Goal: Information Seeking & Learning: Understand process/instructions

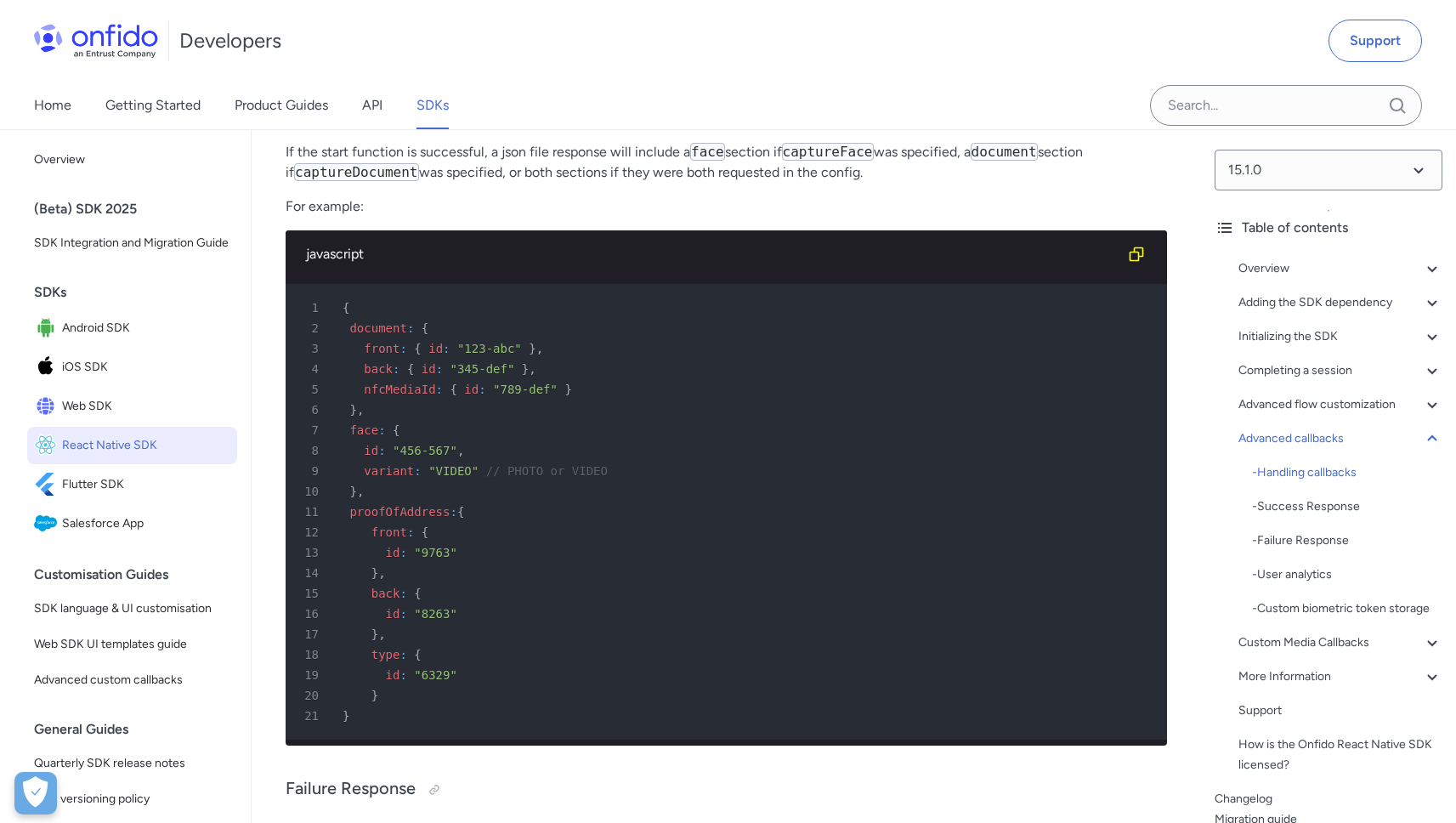
scroll to position [15604, 0]
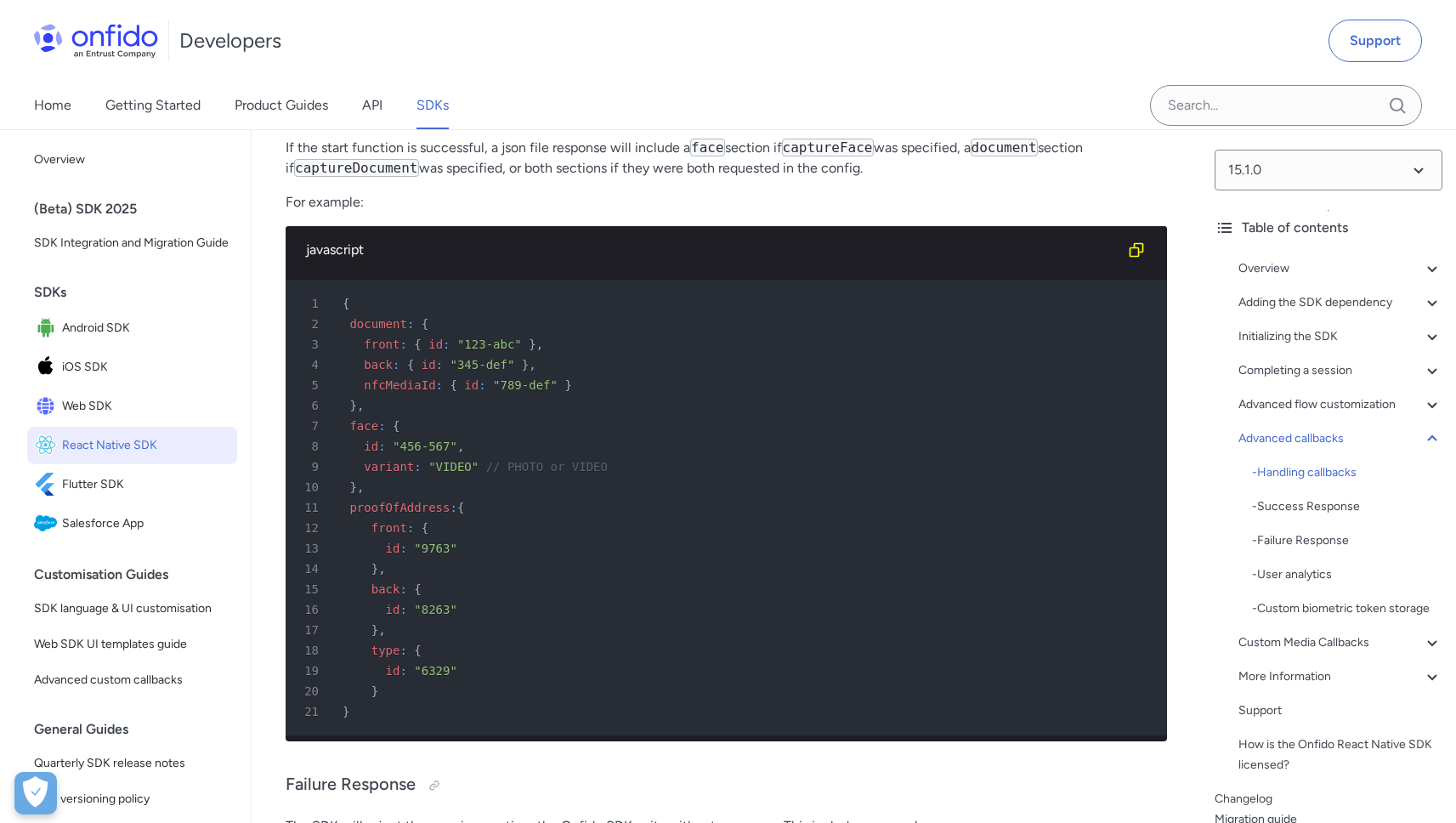
click at [381, 352] on span "front" at bounding box center [381, 344] width 36 height 13
click at [381, 330] on span "document" at bounding box center [378, 323] width 57 height 13
click at [378, 334] on div "2 document : {" at bounding box center [718, 323] width 851 height 20
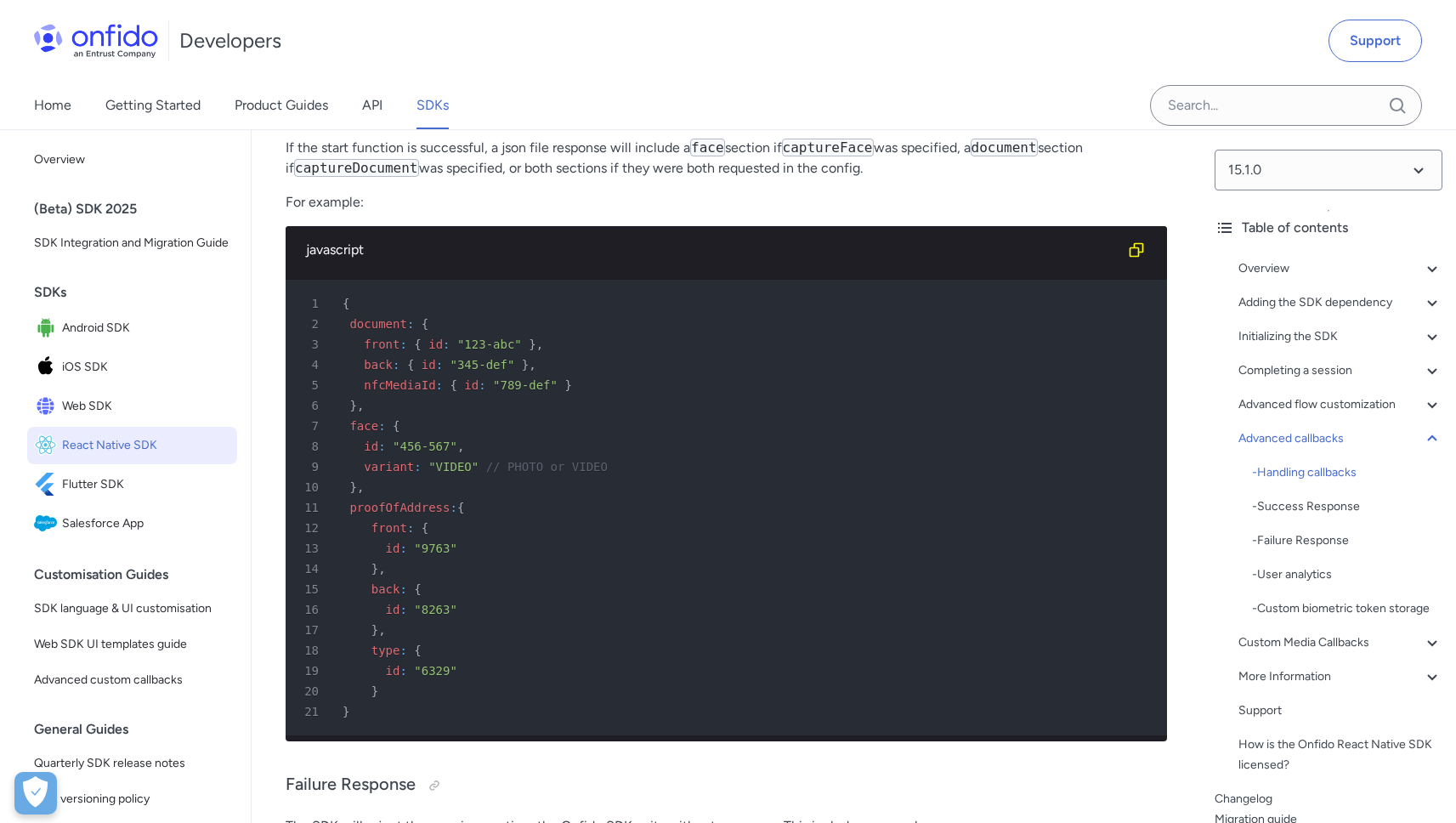
click at [377, 330] on span "document" at bounding box center [378, 323] width 57 height 13
copy span "document"
click at [377, 330] on span "document" at bounding box center [378, 323] width 57 height 13
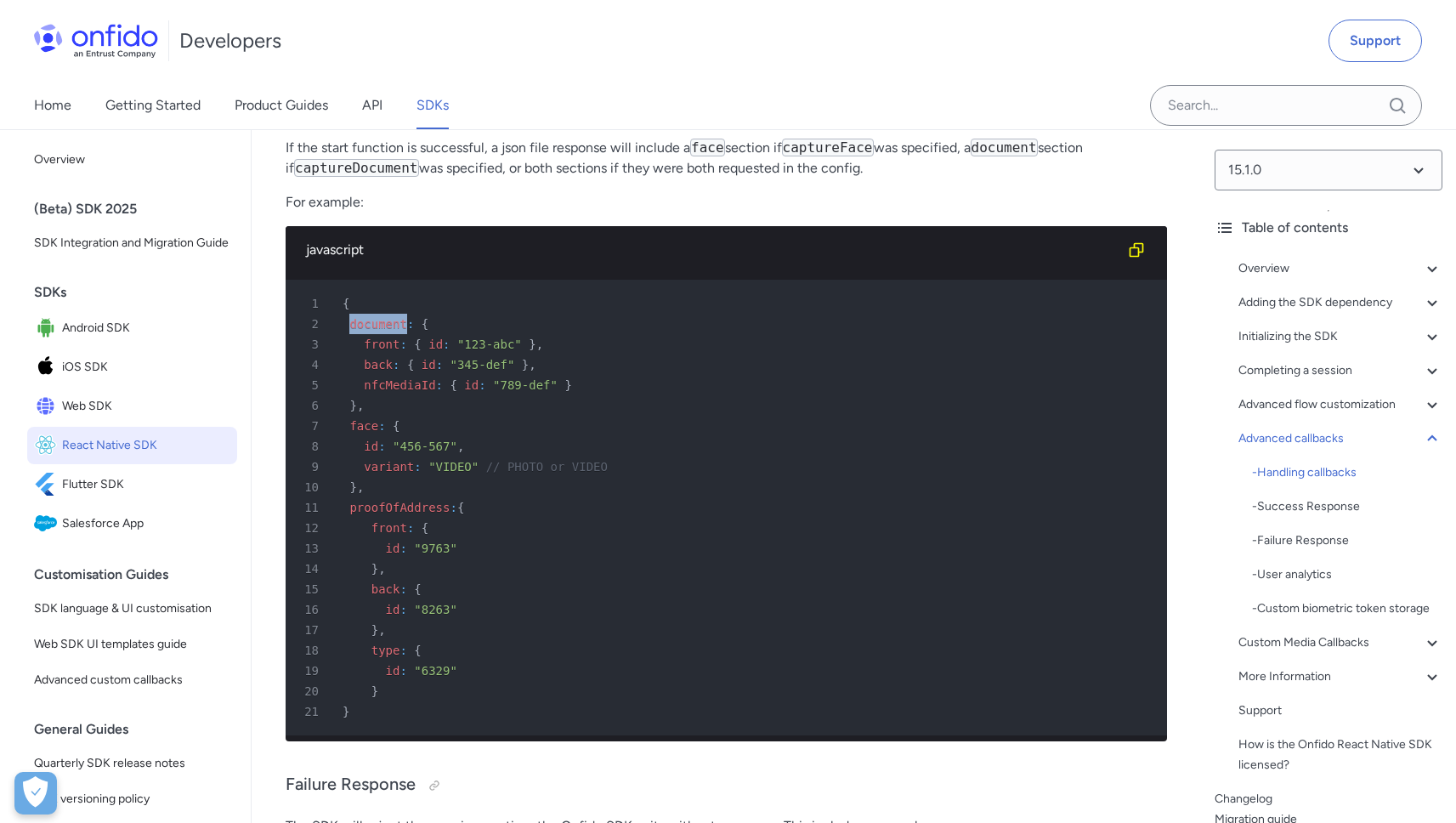
click at [377, 330] on span "document" at bounding box center [378, 323] width 57 height 13
click at [390, 330] on span "document" at bounding box center [378, 323] width 57 height 13
drag, startPoint x: 390, startPoint y: 471, endPoint x: 399, endPoint y: 470, distance: 9.1
click at [390, 330] on span "document" at bounding box center [378, 323] width 57 height 13
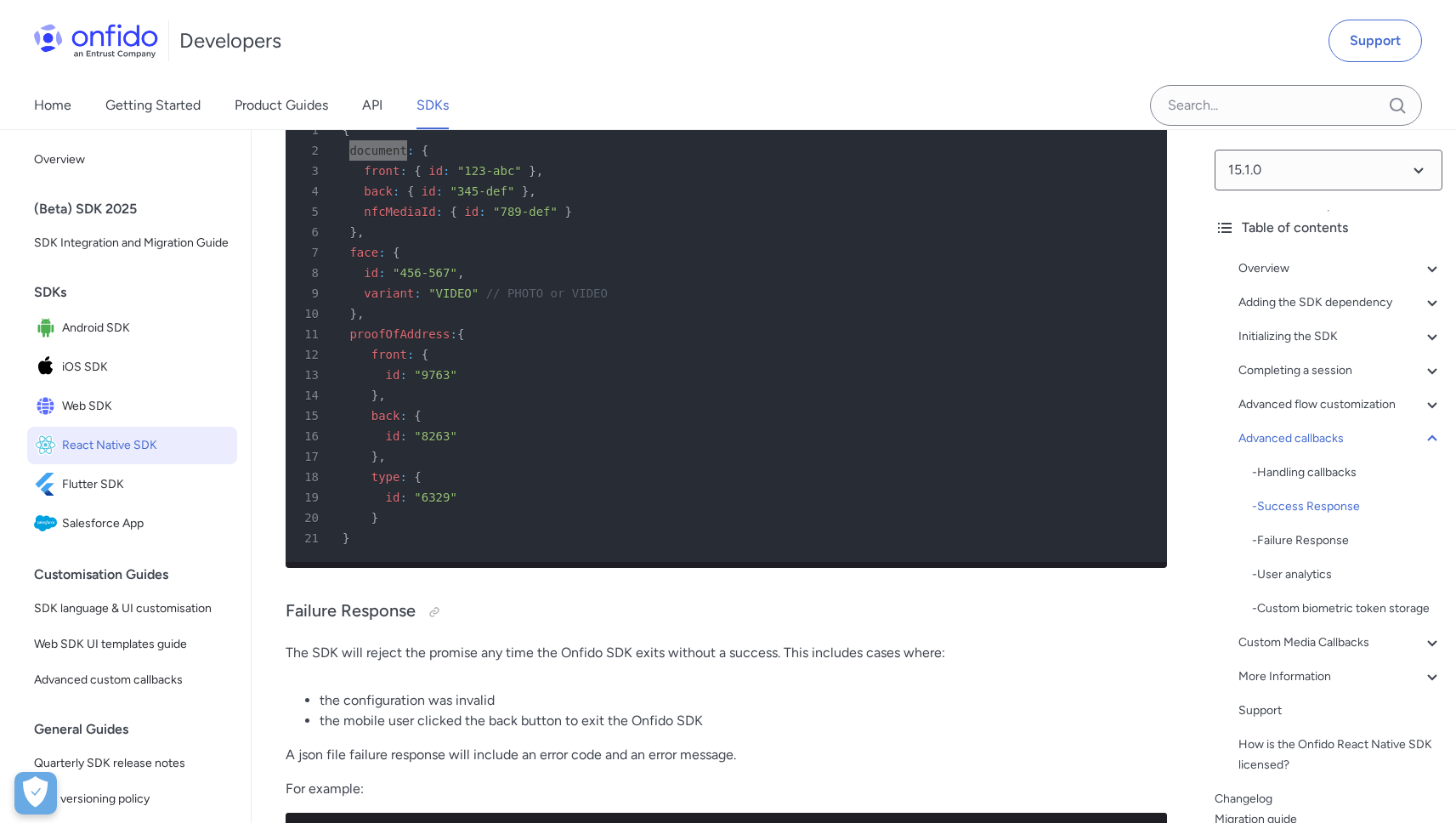
scroll to position [15784, 0]
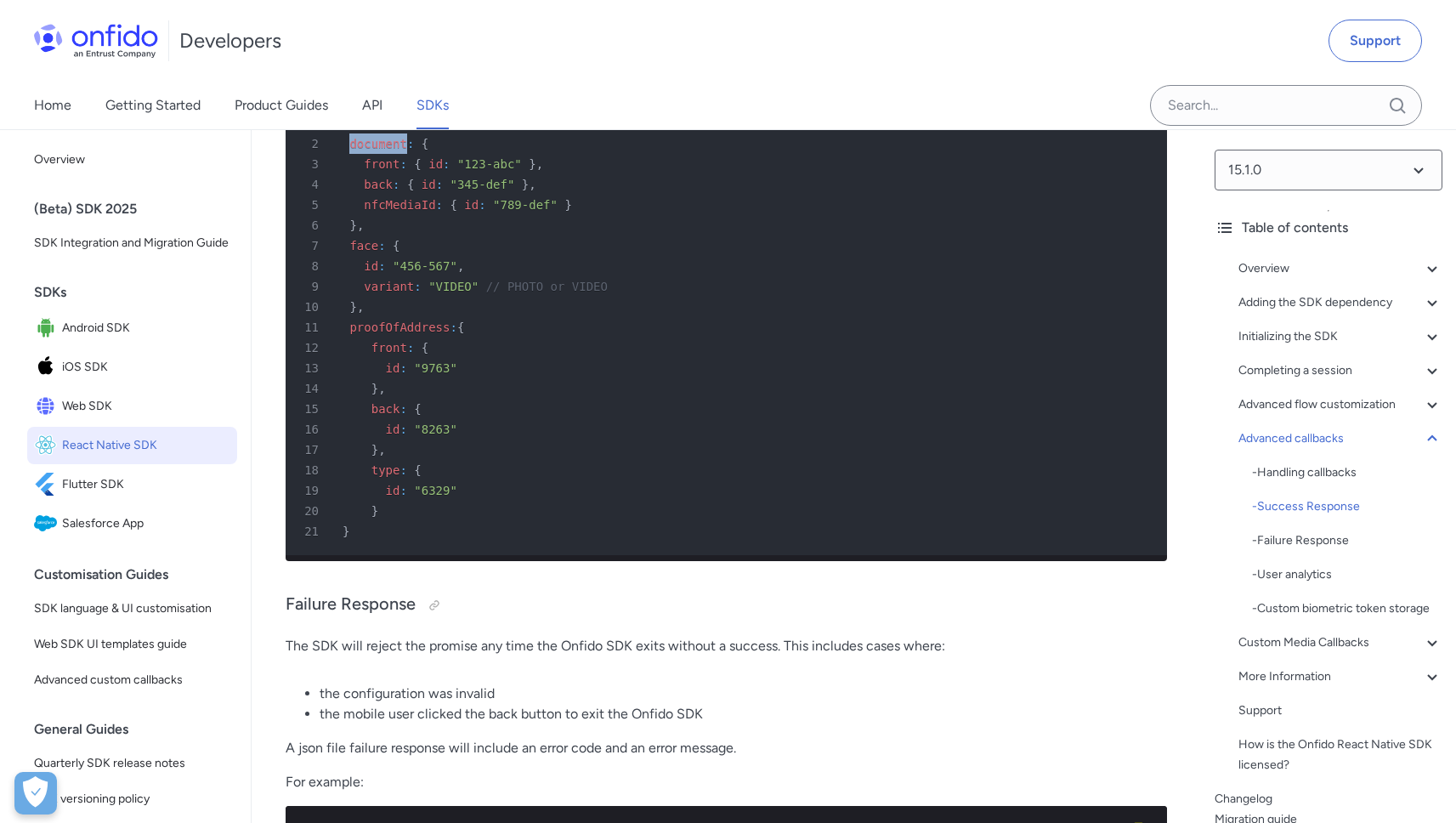
click at [387, 171] on span "front" at bounding box center [381, 164] width 36 height 13
click at [397, 334] on span "proofOfAddress" at bounding box center [400, 327] width 100 height 13
click at [684, 399] on div "14 } ," at bounding box center [718, 388] width 851 height 20
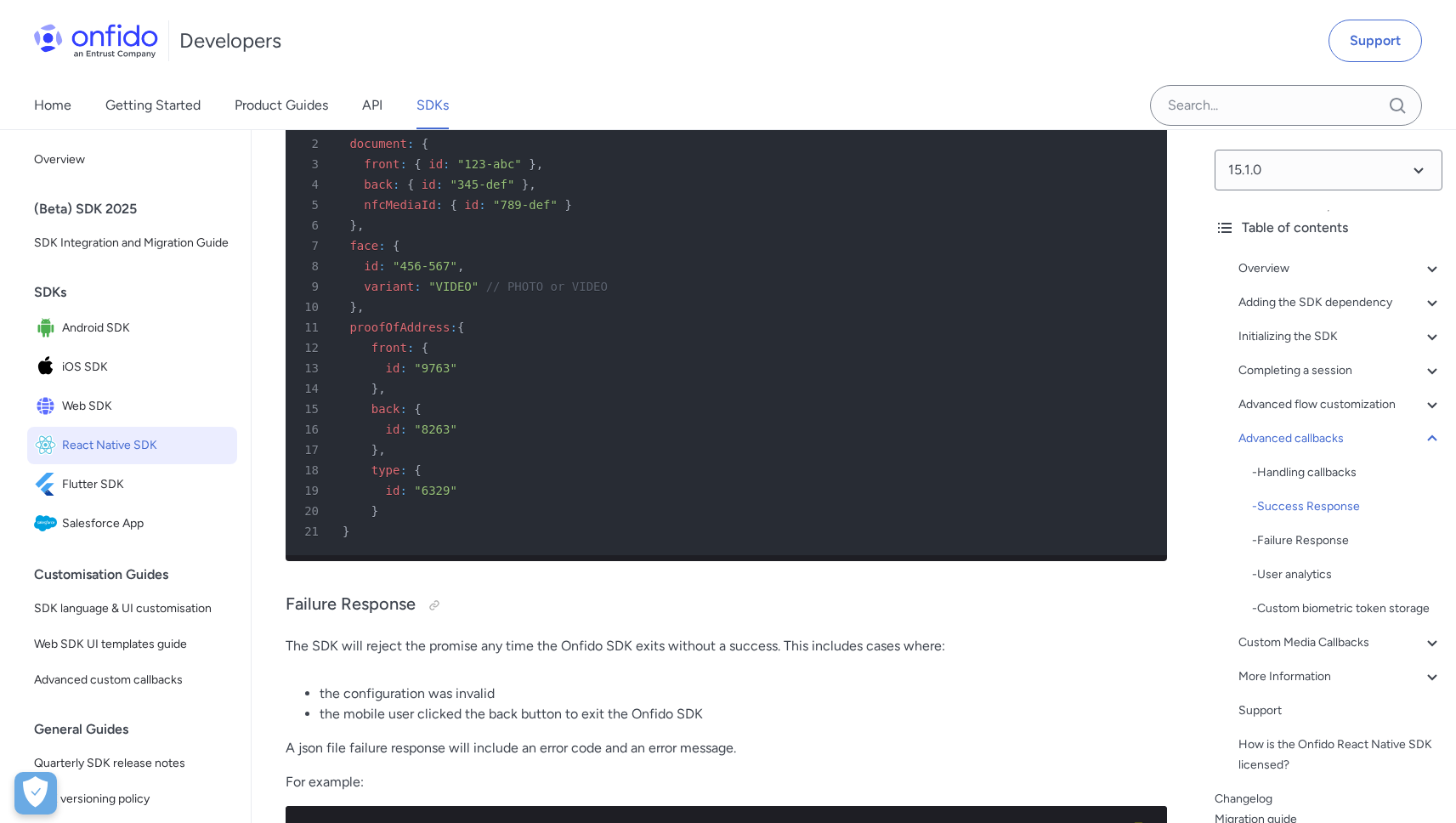
click at [406, 317] on div "10 } ," at bounding box center [718, 307] width 851 height 20
click at [402, 334] on span "proofOfAddress" at bounding box center [400, 327] width 100 height 13
drag, startPoint x: 402, startPoint y: 467, endPoint x: 399, endPoint y: 478, distance: 11.4
click at [402, 334] on span "proofOfAddress" at bounding box center [400, 327] width 100 height 13
click at [401, 334] on span "proofOfAddress" at bounding box center [400, 327] width 100 height 13
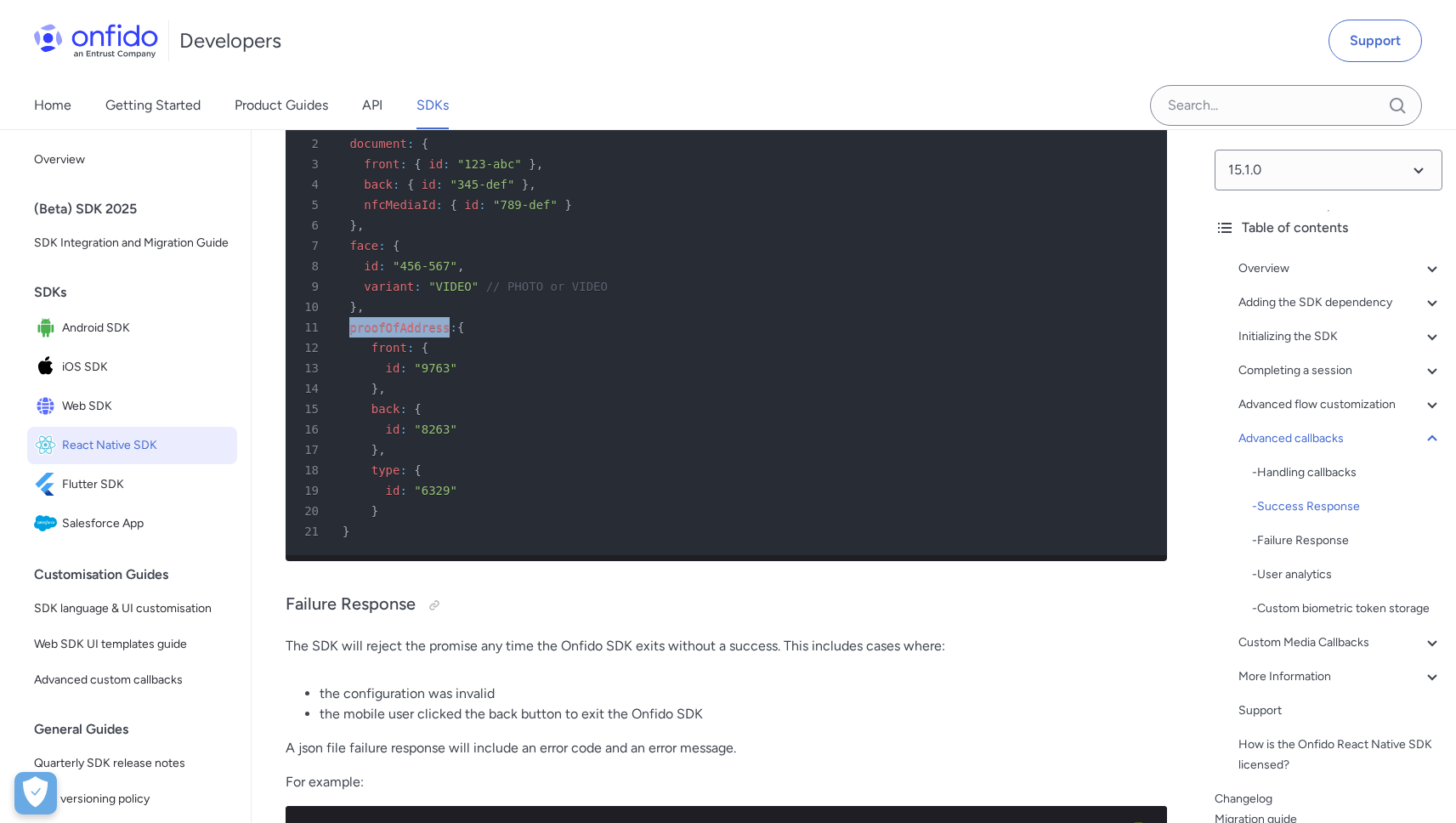
click at [401, 334] on span "proofOfAddress" at bounding box center [400, 327] width 100 height 13
drag, startPoint x: 401, startPoint y: 409, endPoint x: 450, endPoint y: 408, distance: 49.0
click at [450, 273] on span ""456-567"" at bounding box center [425, 265] width 64 height 13
click at [467, 277] on div "8 id : "456-567" ," at bounding box center [718, 266] width 851 height 20
drag, startPoint x: 402, startPoint y: 410, endPoint x: 448, endPoint y: 412, distance: 46.0
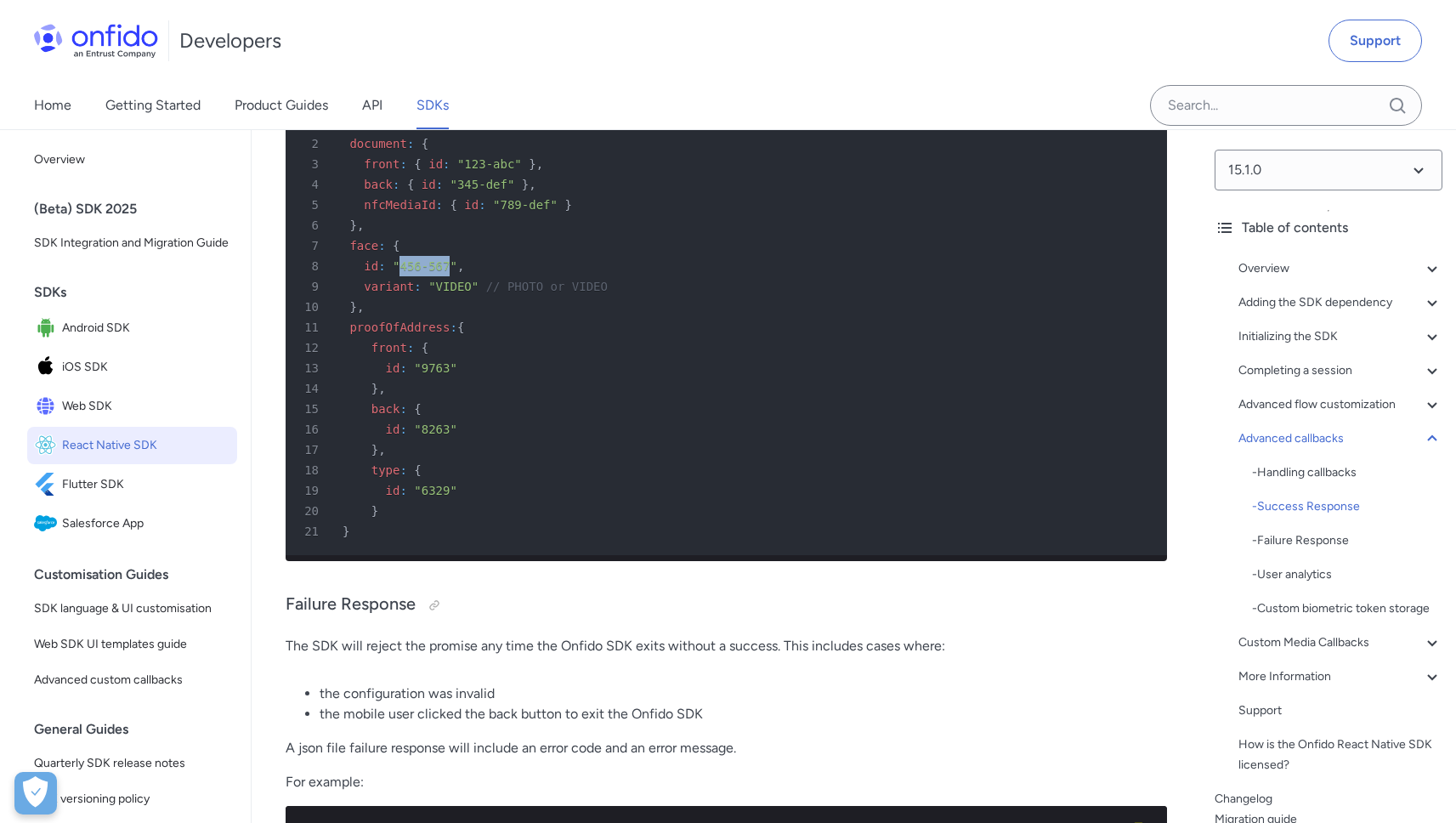
click at [448, 273] on span ""456-567"" at bounding box center [425, 265] width 64 height 13
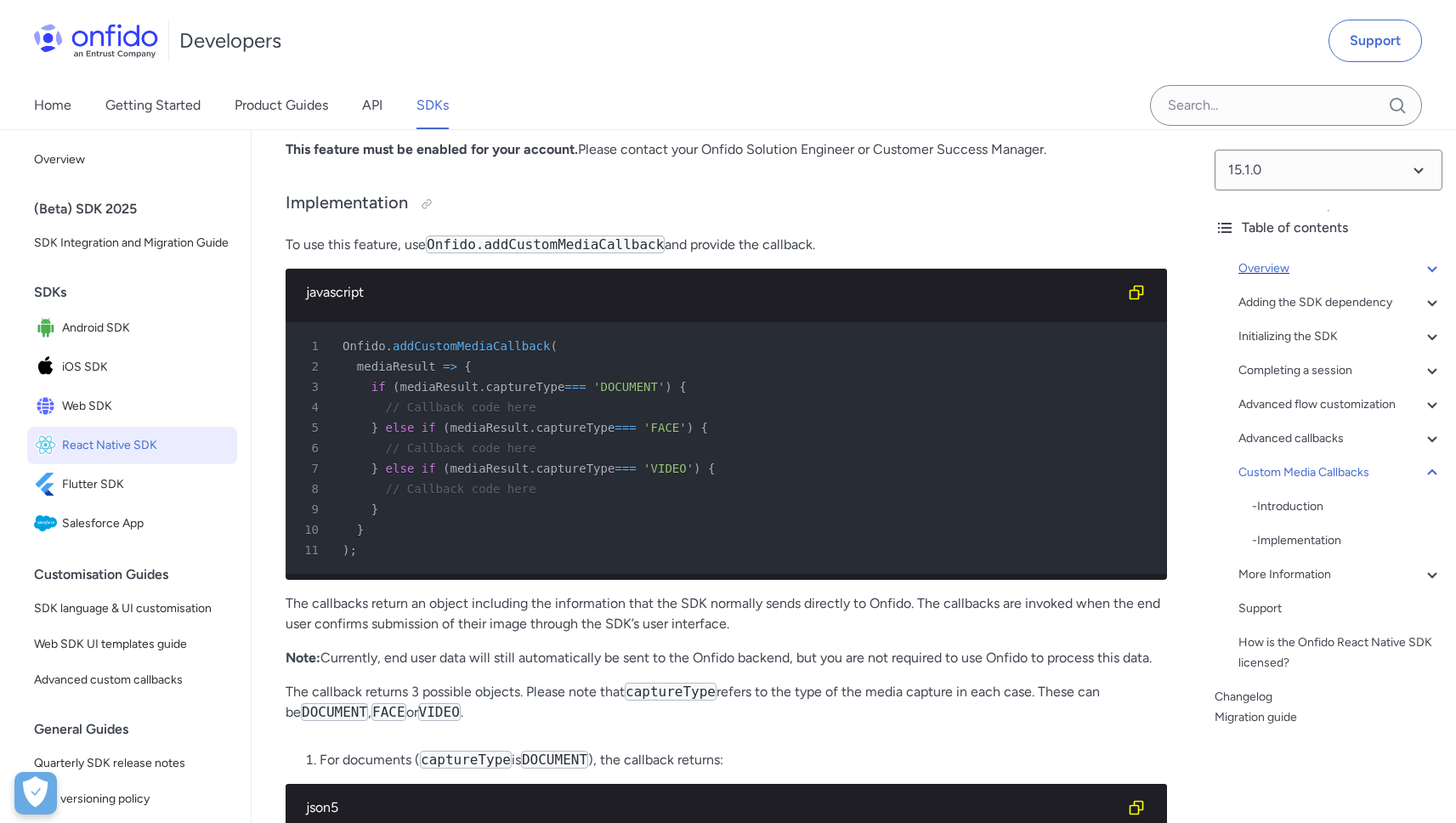
scroll to position [18079, 0]
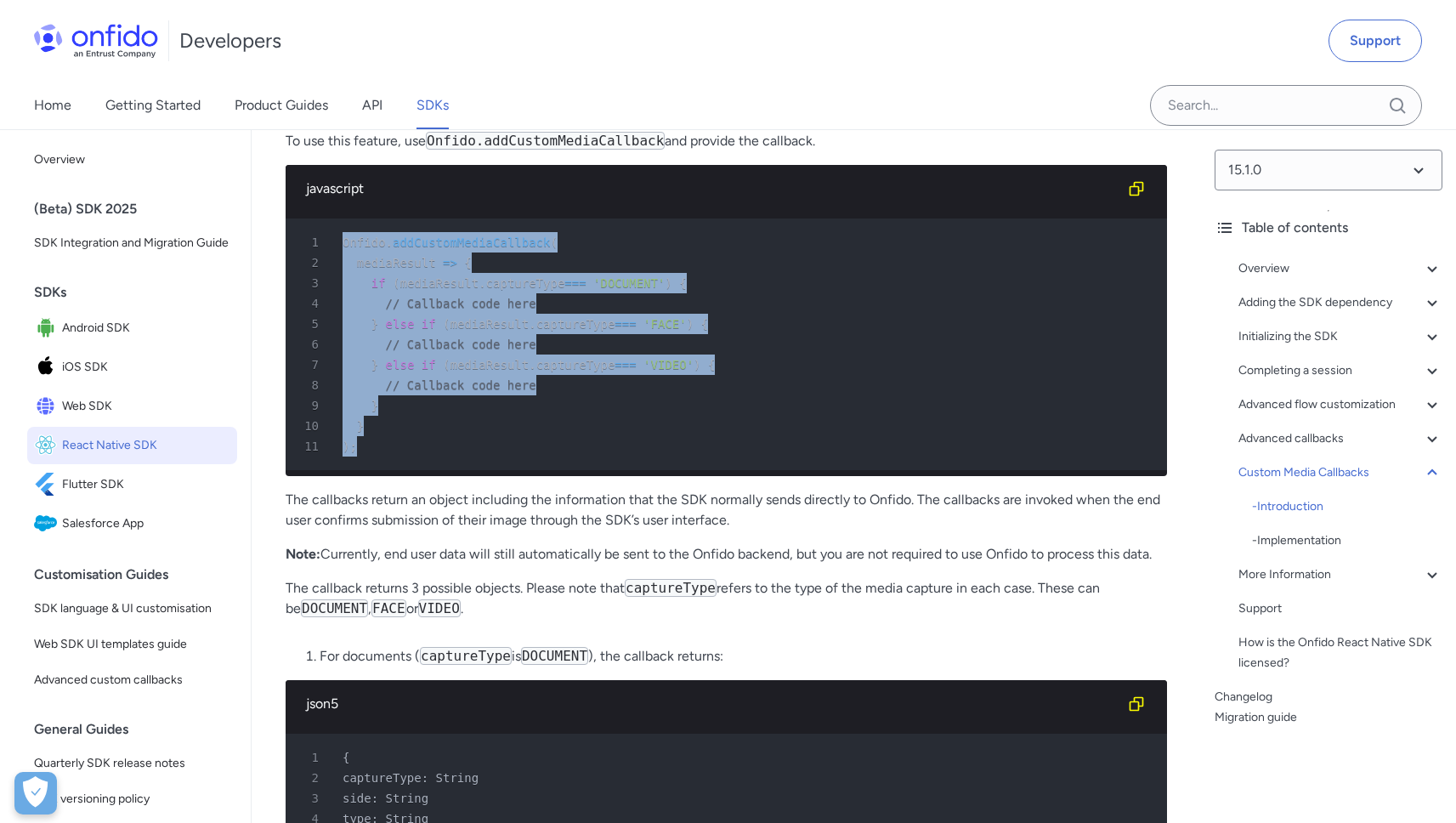
drag, startPoint x: 344, startPoint y: 423, endPoint x: 373, endPoint y: 632, distance: 211.0
click at [373, 471] on pre "1 Onfido . addCustomMediaCallback ( 2 mediaResult => { 3 if ( mediaResult . cap…" at bounding box center [726, 345] width 882 height 252
copy pre "Onfido . addCustomMediaCallback ( 2 mediaResult => { 3 if ( mediaResult . captu…"
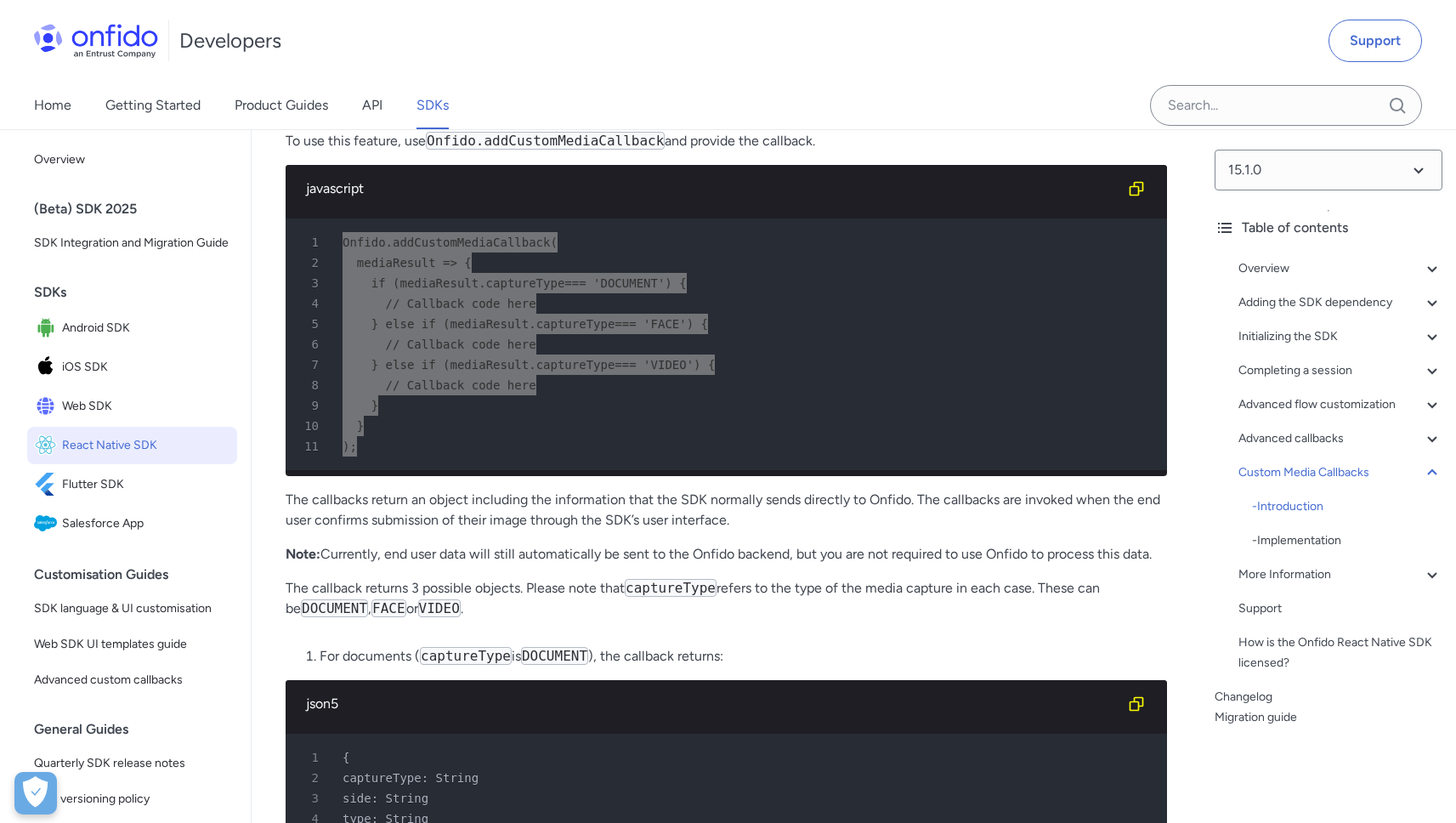
scroll to position [18082, 0]
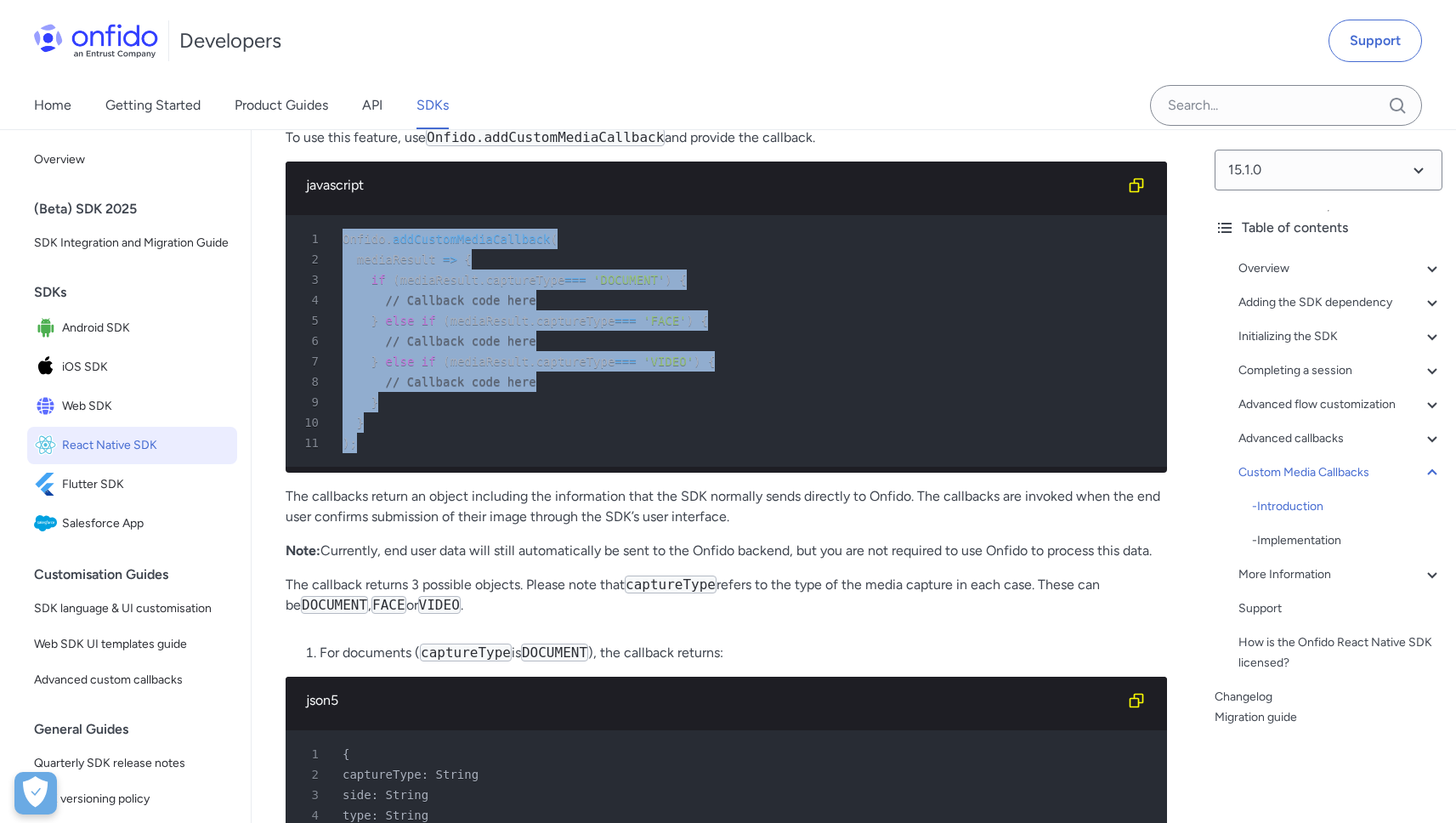
drag, startPoint x: 1290, startPoint y: 12, endPoint x: 773, endPoint y: 465, distance: 687.4
click at [760, 330] on div "5 } else if ( mediaResult . captureType === 'FACE' ) {" at bounding box center [718, 320] width 851 height 20
click at [773, 290] on div "3 if ( mediaResult . captureType === 'DOCUMENT' ) {" at bounding box center [718, 279] width 851 height 20
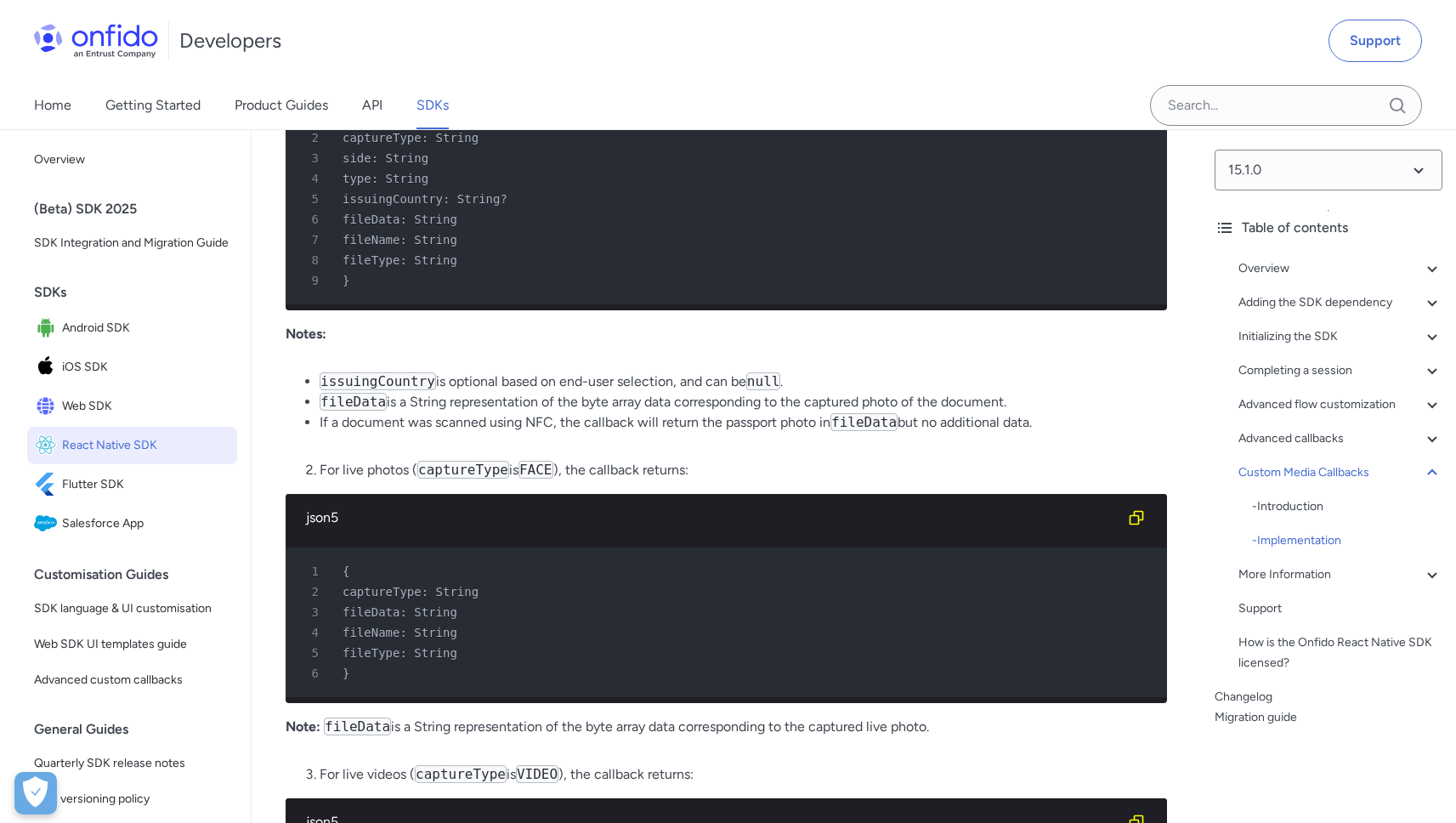
scroll to position [18722, 0]
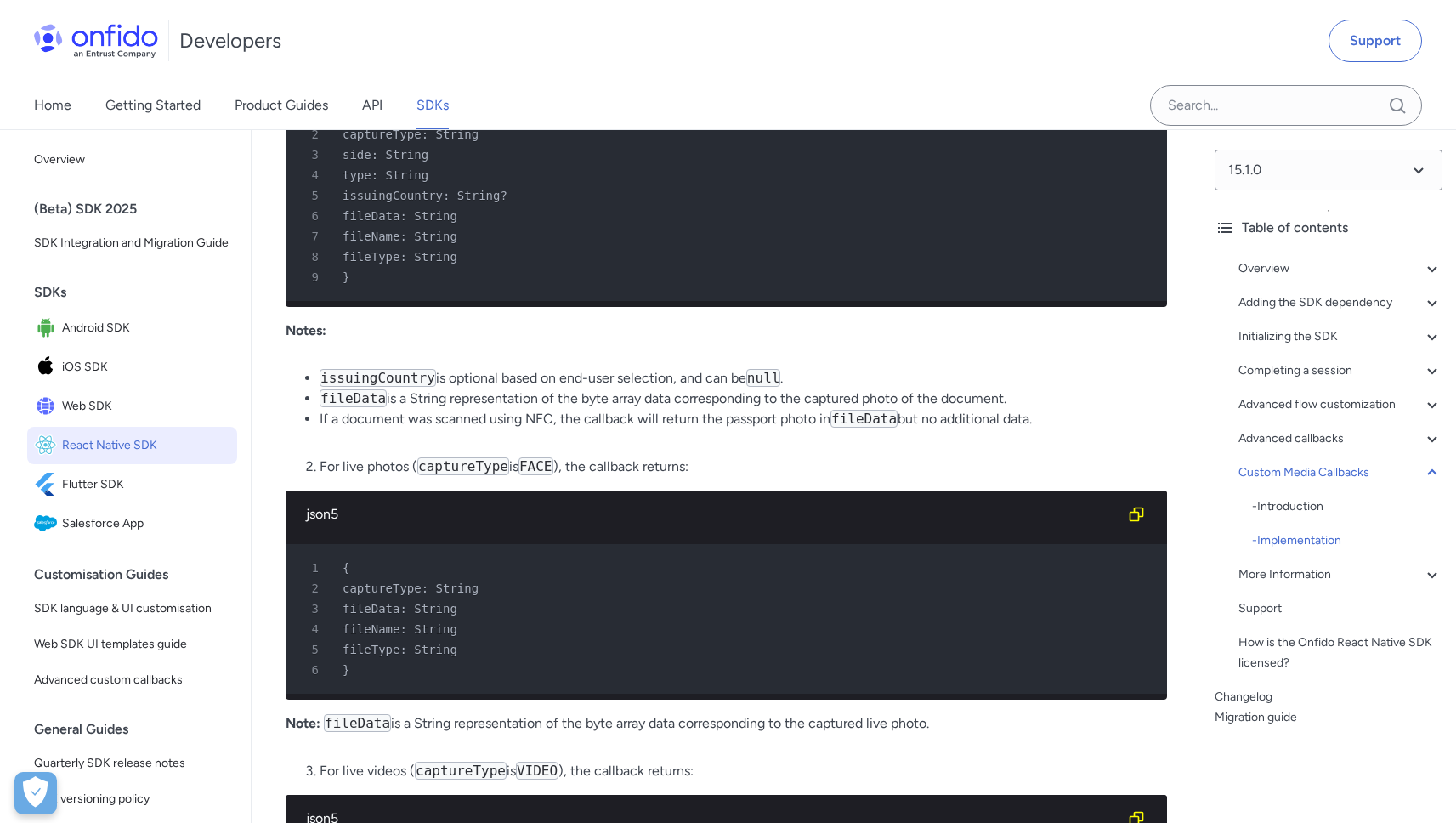
click at [435, 141] on span "captureType: String" at bounding box center [410, 134] width 136 height 13
click at [487, 145] on div "2 captureType: String" at bounding box center [718, 134] width 851 height 20
click at [387, 161] on span "side: String" at bounding box center [385, 154] width 85 height 13
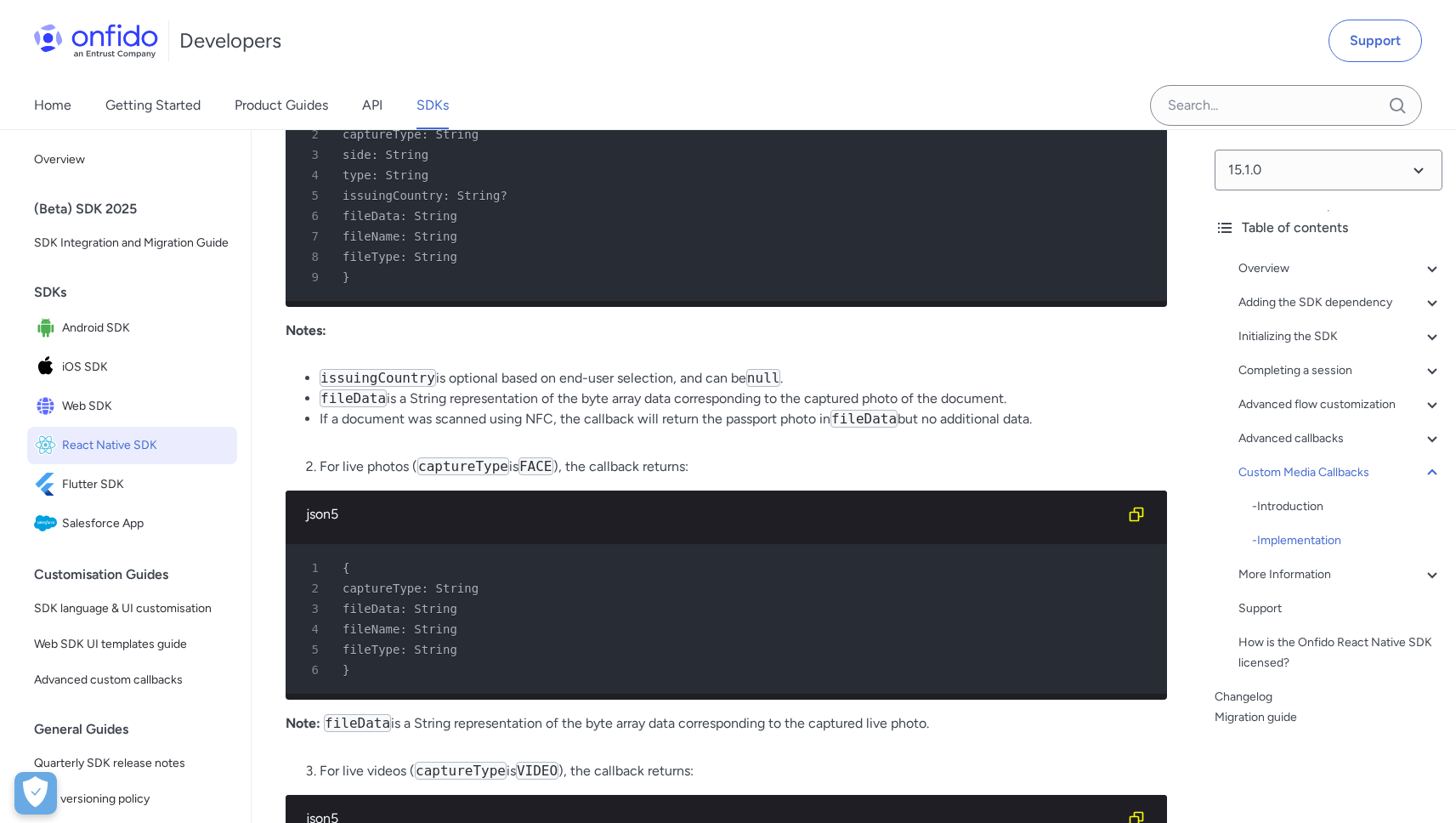
click at [390, 182] on span "type: String" at bounding box center [385, 174] width 85 height 13
click at [410, 203] on span "issuingCountry: String?" at bounding box center [425, 195] width 165 height 13
click at [401, 223] on span "fileData: String" at bounding box center [400, 215] width 115 height 13
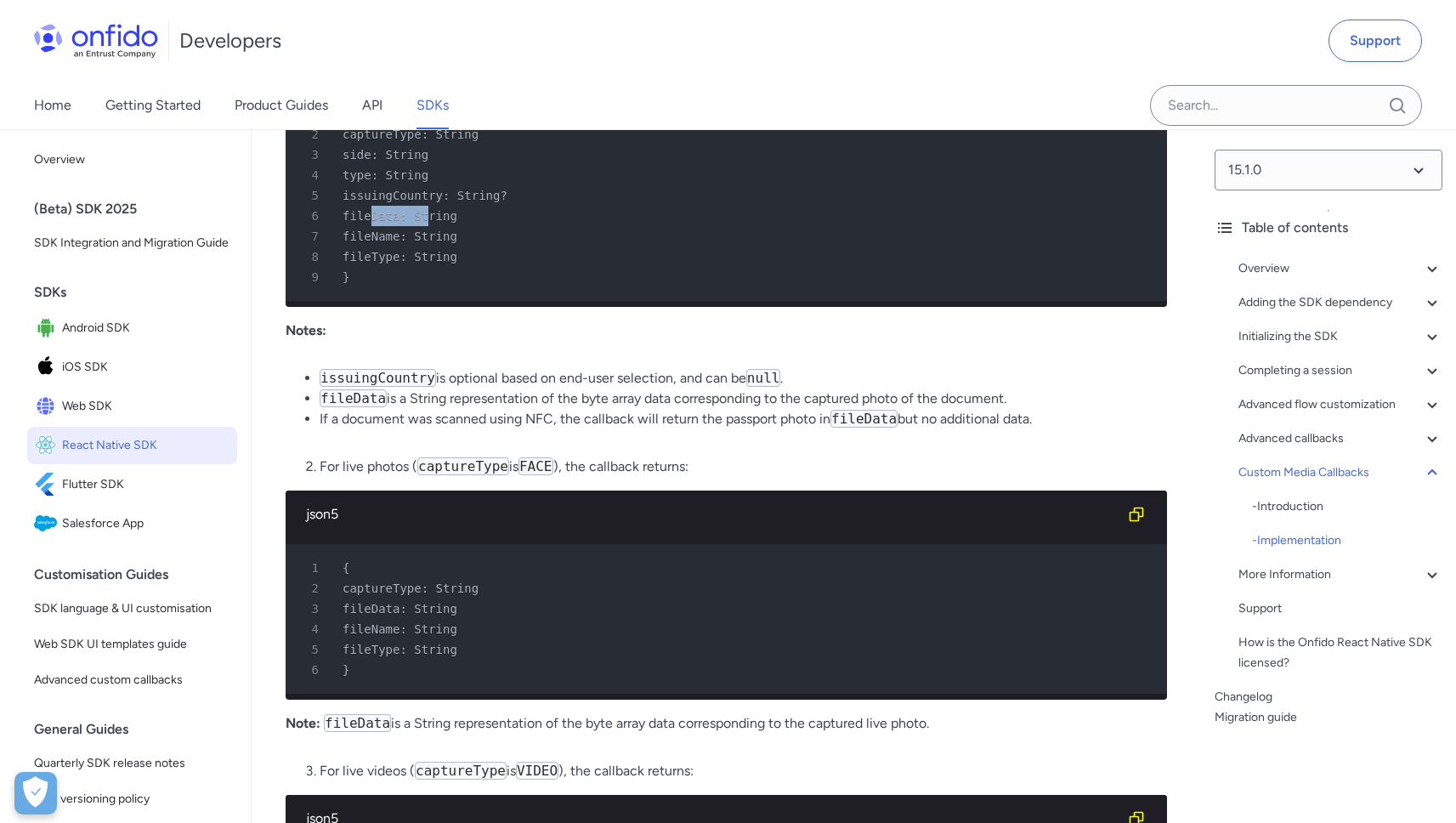
click at [401, 223] on span "fileData: String" at bounding box center [400, 215] width 115 height 13
click at [400, 243] on span "fileName: String" at bounding box center [400, 236] width 115 height 13
drag, startPoint x: 400, startPoint y: 420, endPoint x: 408, endPoint y: 428, distance: 11.3
click at [402, 243] on span "fileName: String" at bounding box center [400, 236] width 115 height 13
click at [417, 263] on span "fileType: String" at bounding box center [400, 256] width 115 height 13
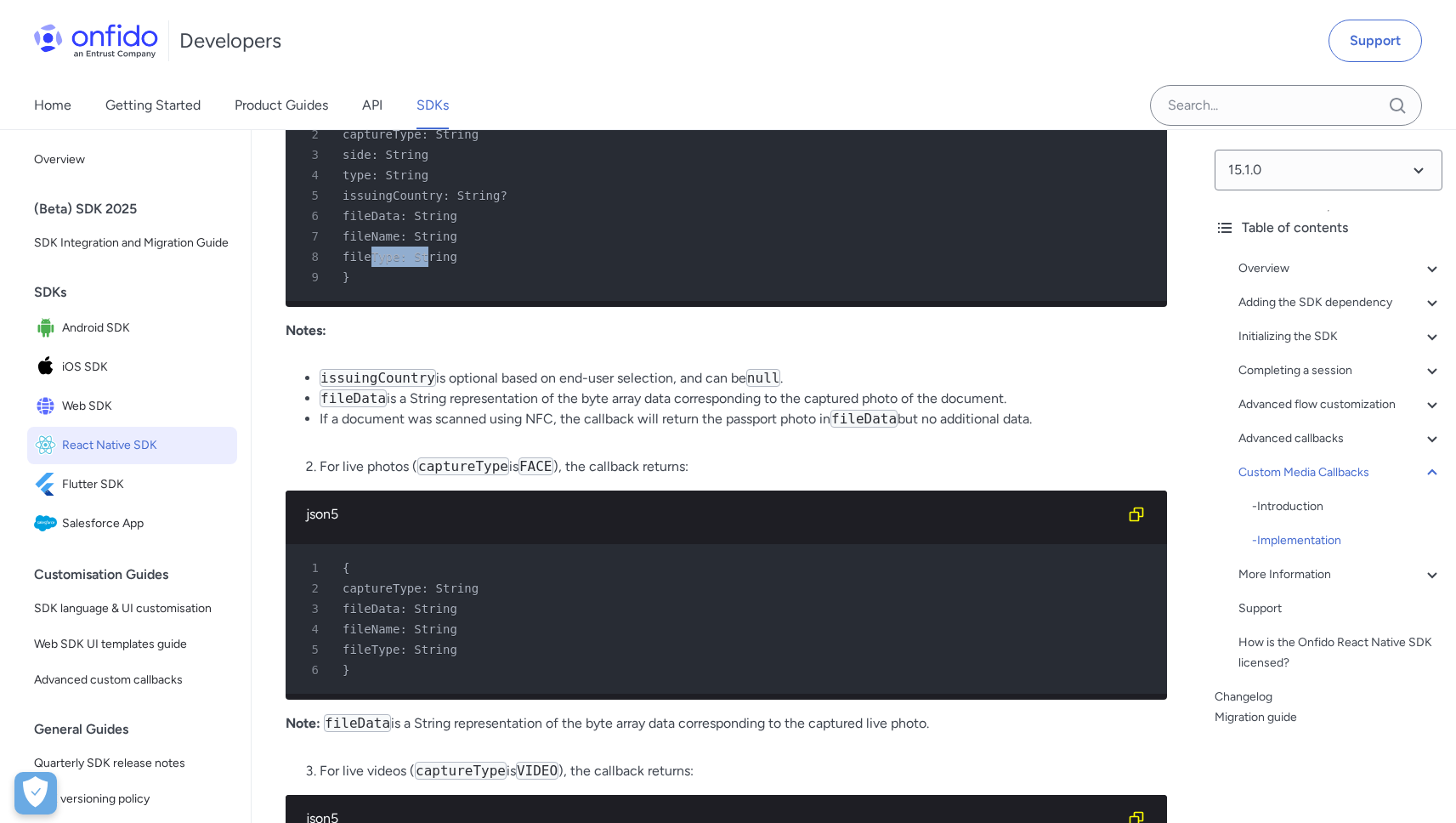
click at [417, 263] on span "fileType: String" at bounding box center [400, 256] width 115 height 13
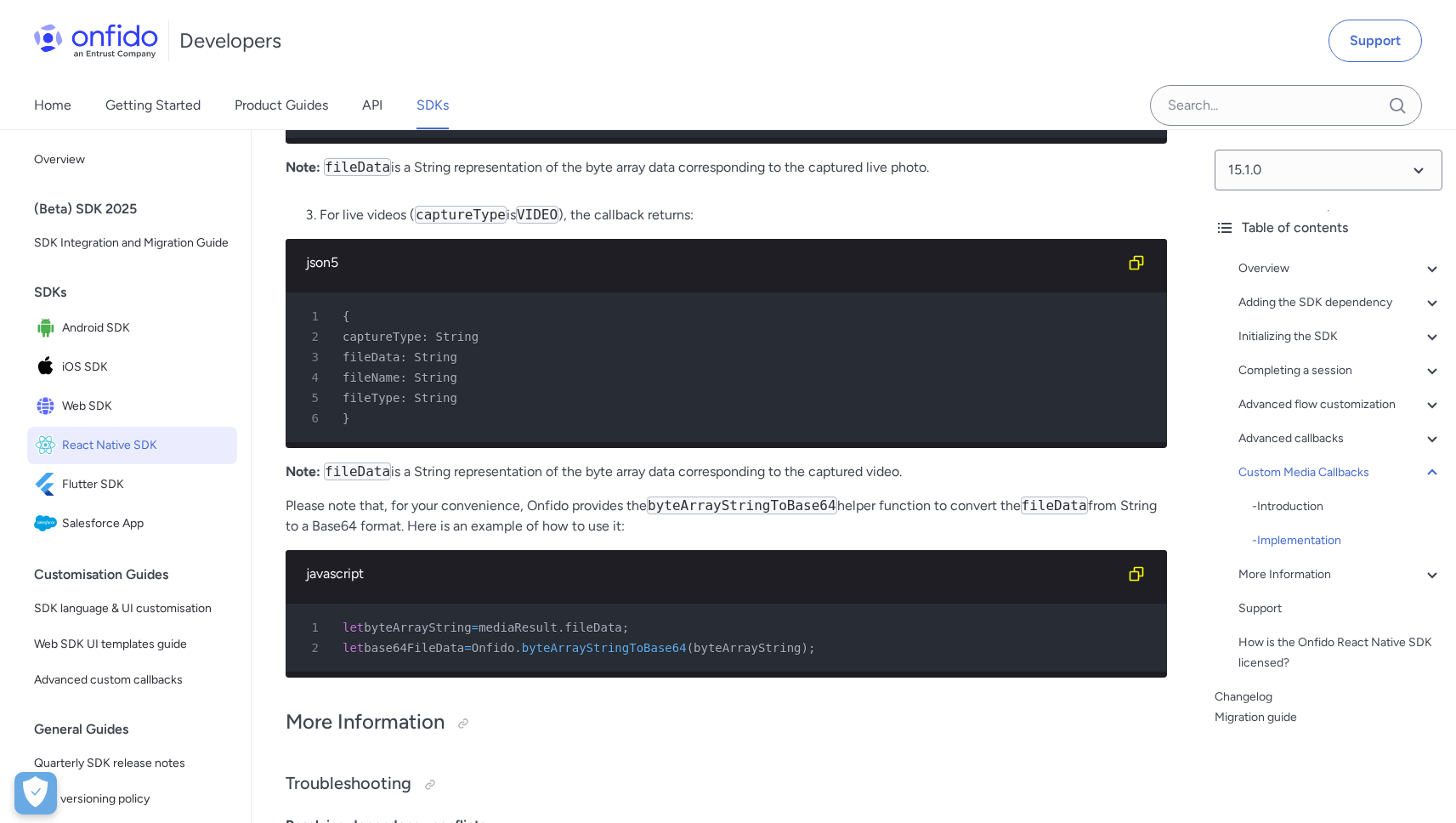
scroll to position [19256, 0]
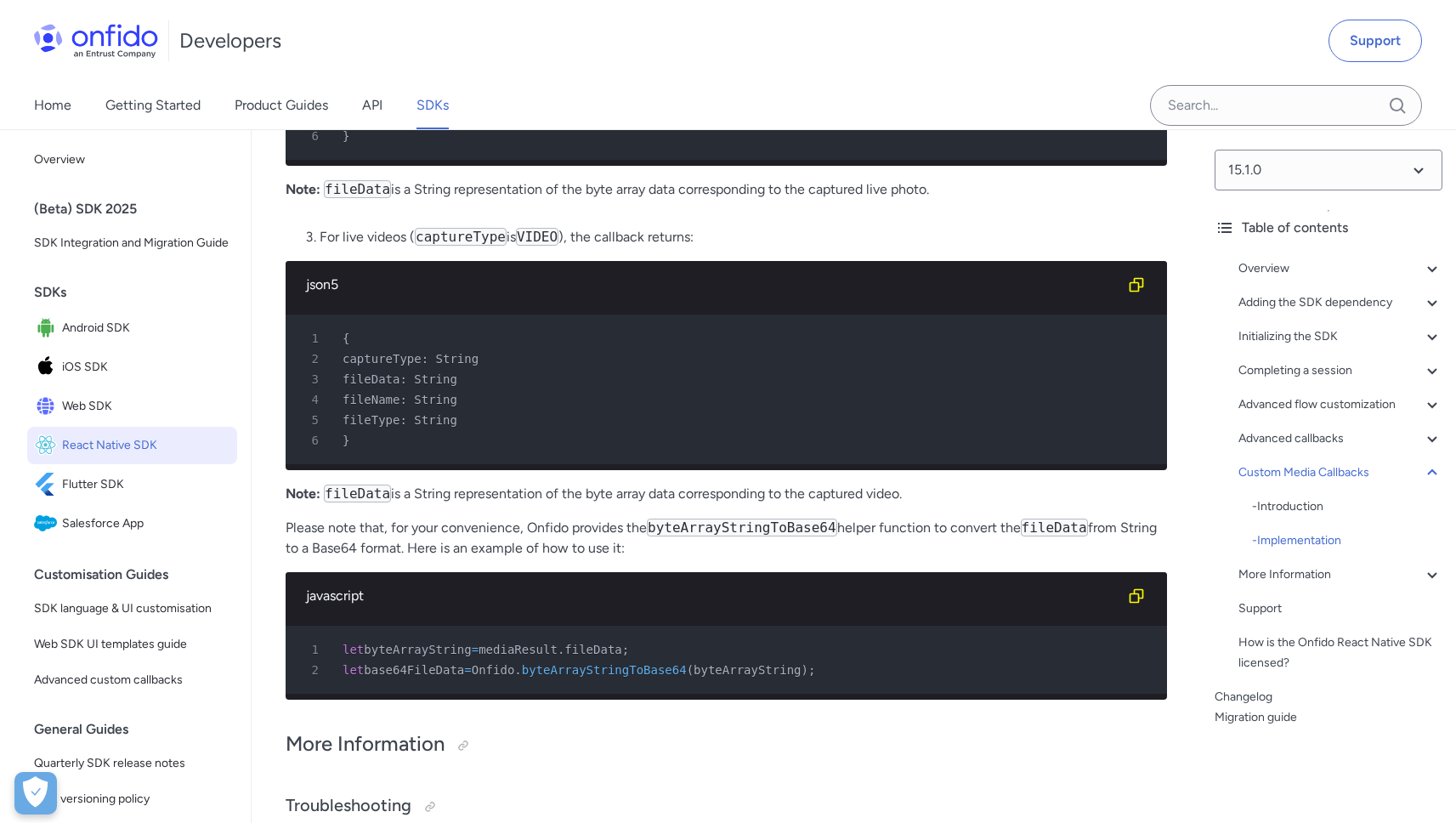
click at [420, 366] on span "captureType: String" at bounding box center [410, 359] width 136 height 13
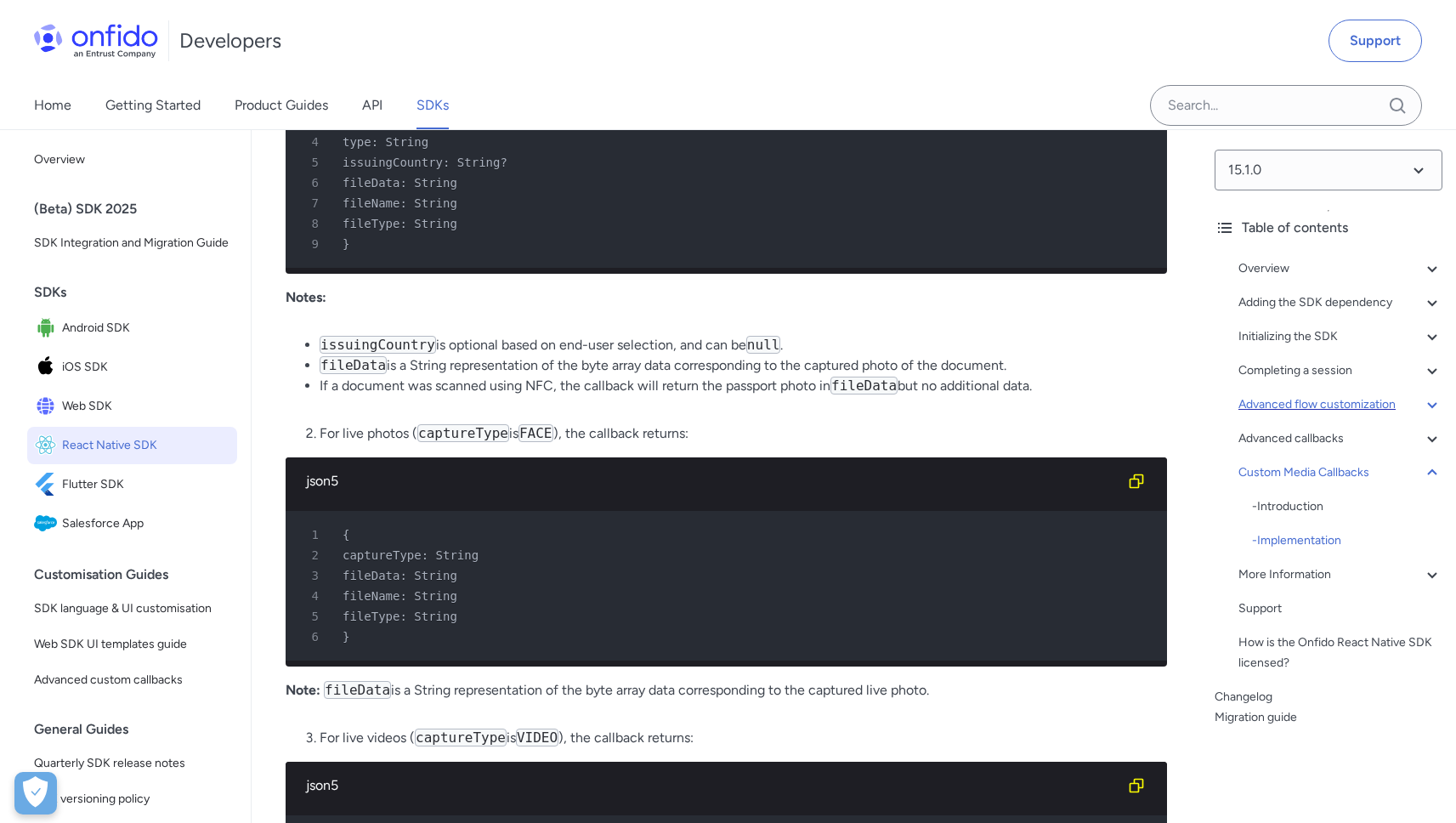
scroll to position [18621, 0]
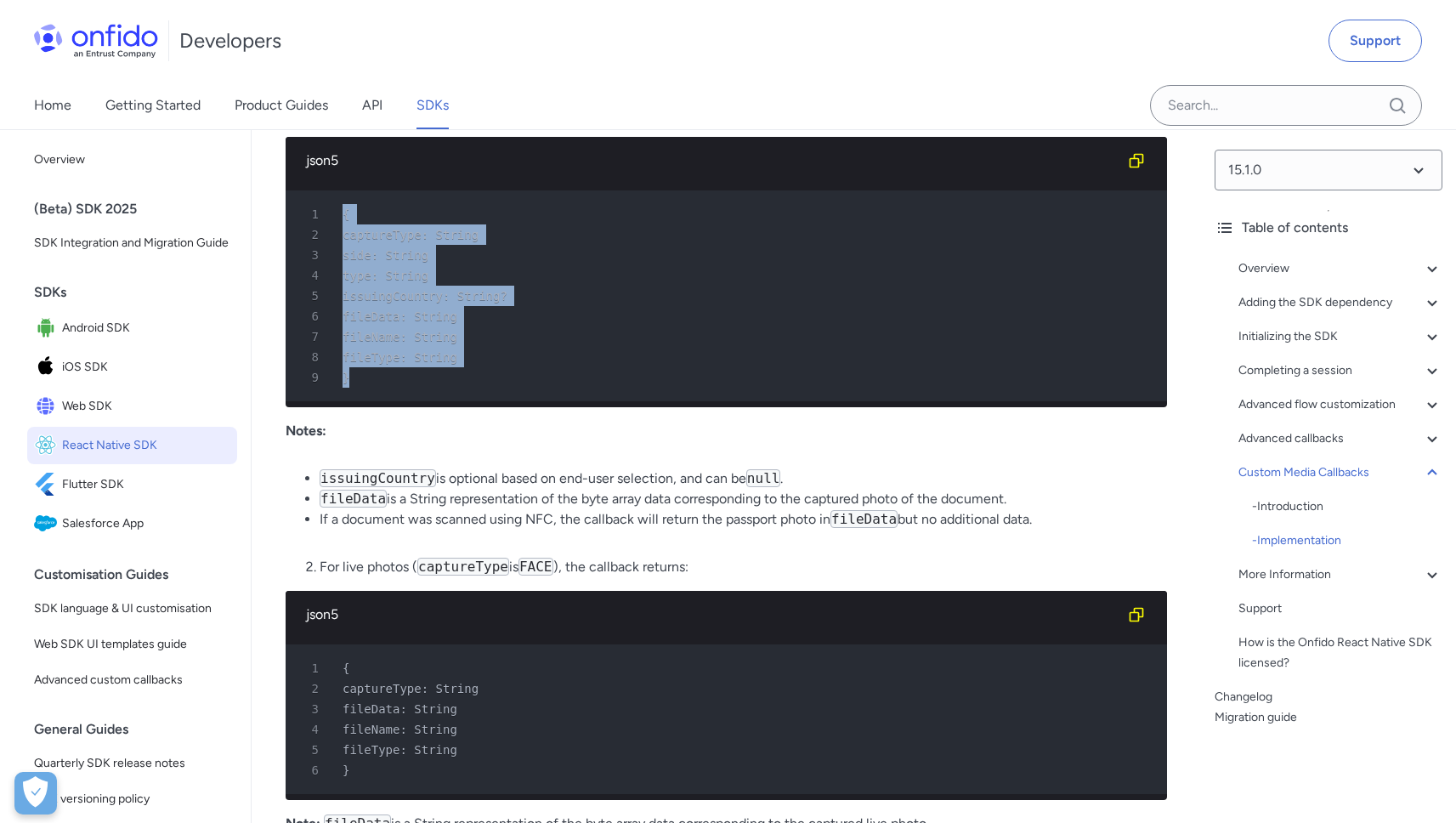
drag, startPoint x: 351, startPoint y: 426, endPoint x: 360, endPoint y: 555, distance: 129.3
click at [360, 402] on pre "1 { 2 captureType: String 3 side: String 4 type: String 5 issuingCountry: Strin…" at bounding box center [726, 295] width 882 height 211
copy pre "{ 2 captureType: String 3 side: String 4 type: String 5 issuingCountry: String?…"
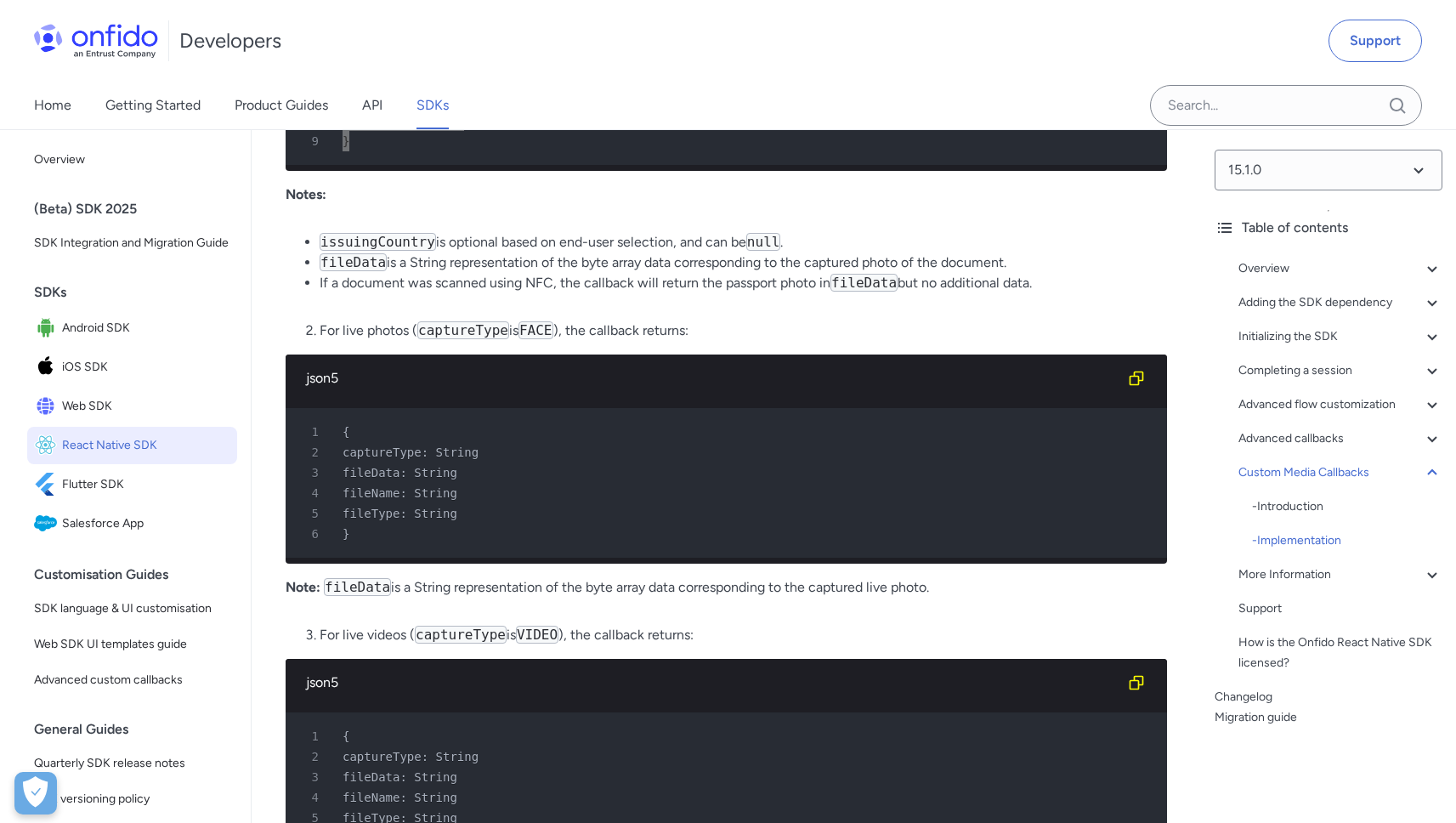
scroll to position [18966, 0]
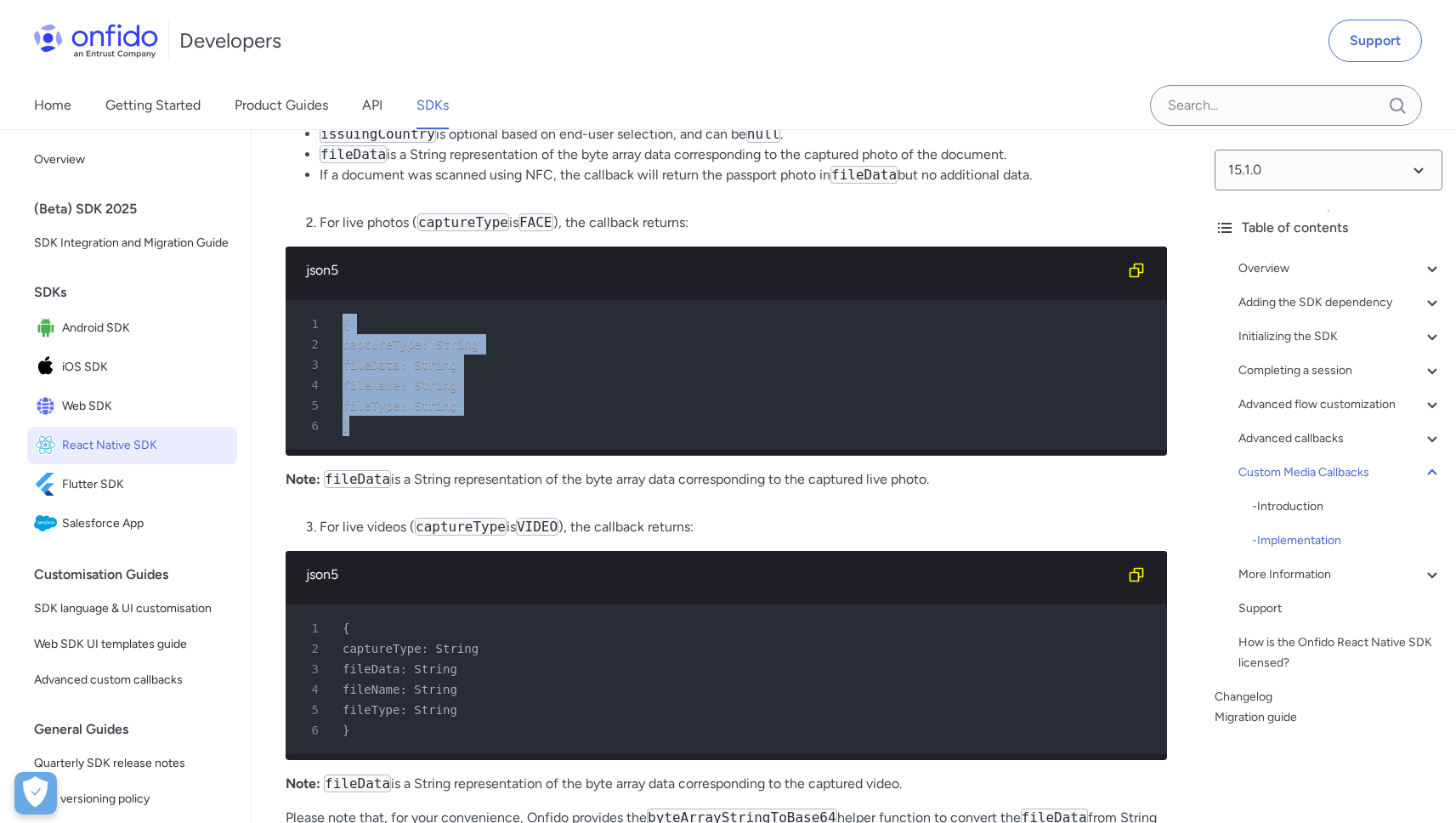
drag, startPoint x: 344, startPoint y: 520, endPoint x: 361, endPoint y: 613, distance: 94.5
click at [361, 450] on pre "1 { 2 captureType: String 3 fileData: String 4 fileName: String 5 fileType: Str…" at bounding box center [726, 375] width 882 height 150
copy pre "{ 2 captureType: String 3 fileData: String 4 fileName: String 5 fileType: Strin…"
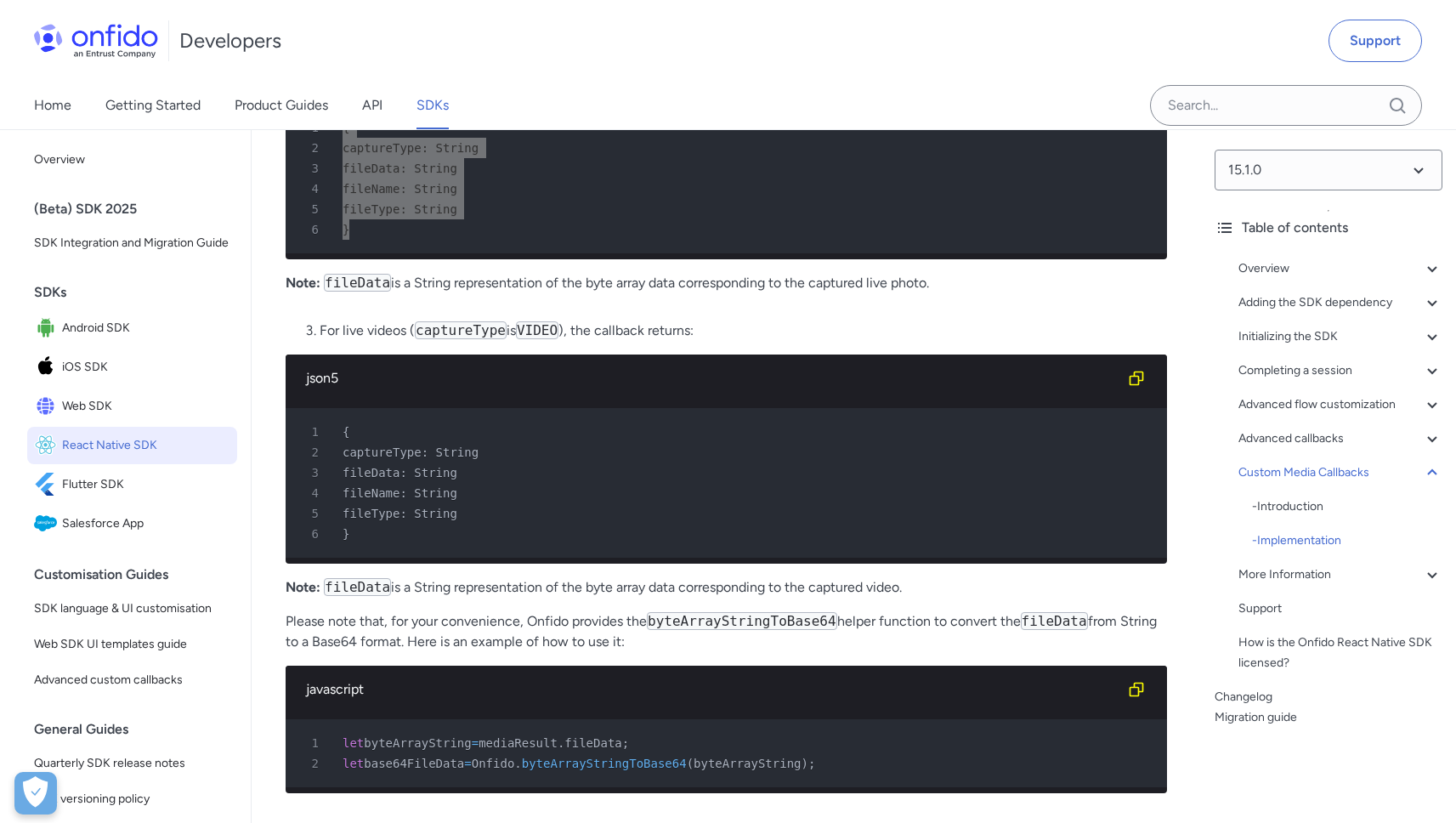
scroll to position [19471, 0]
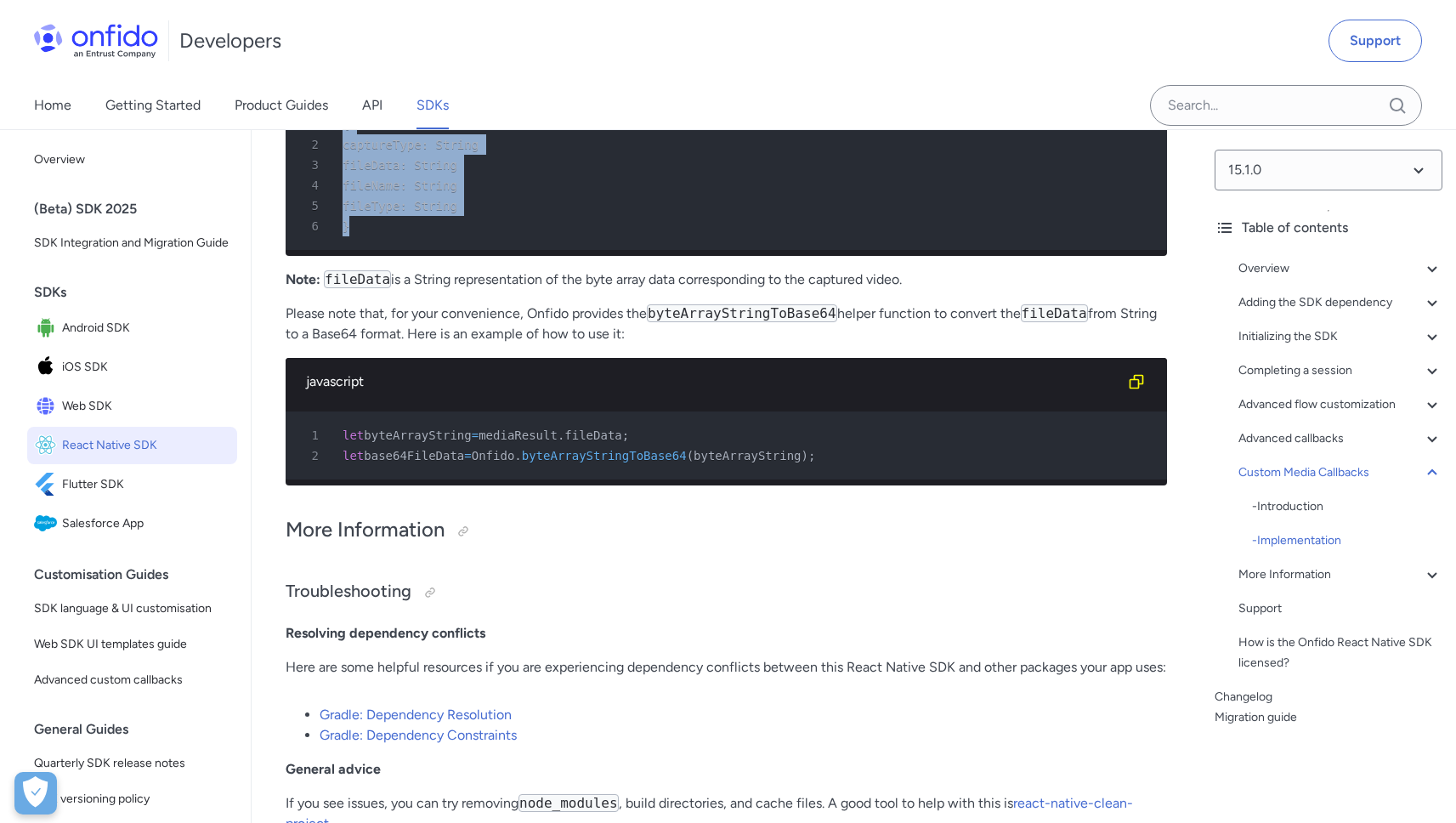
drag, startPoint x: 340, startPoint y: 330, endPoint x: 364, endPoint y: 440, distance: 112.6
click at [364, 250] on pre "1 { 2 captureType: String 3 fileData: String 4 fileName: String 5 fileType: Str…" at bounding box center [726, 175] width 882 height 150
copy pre "{ 2 captureType: String 3 fileData: String 4 fileName: String 5 fileType: Strin…"
click at [418, 442] on span "byteArrayString" at bounding box center [418, 434] width 107 height 13
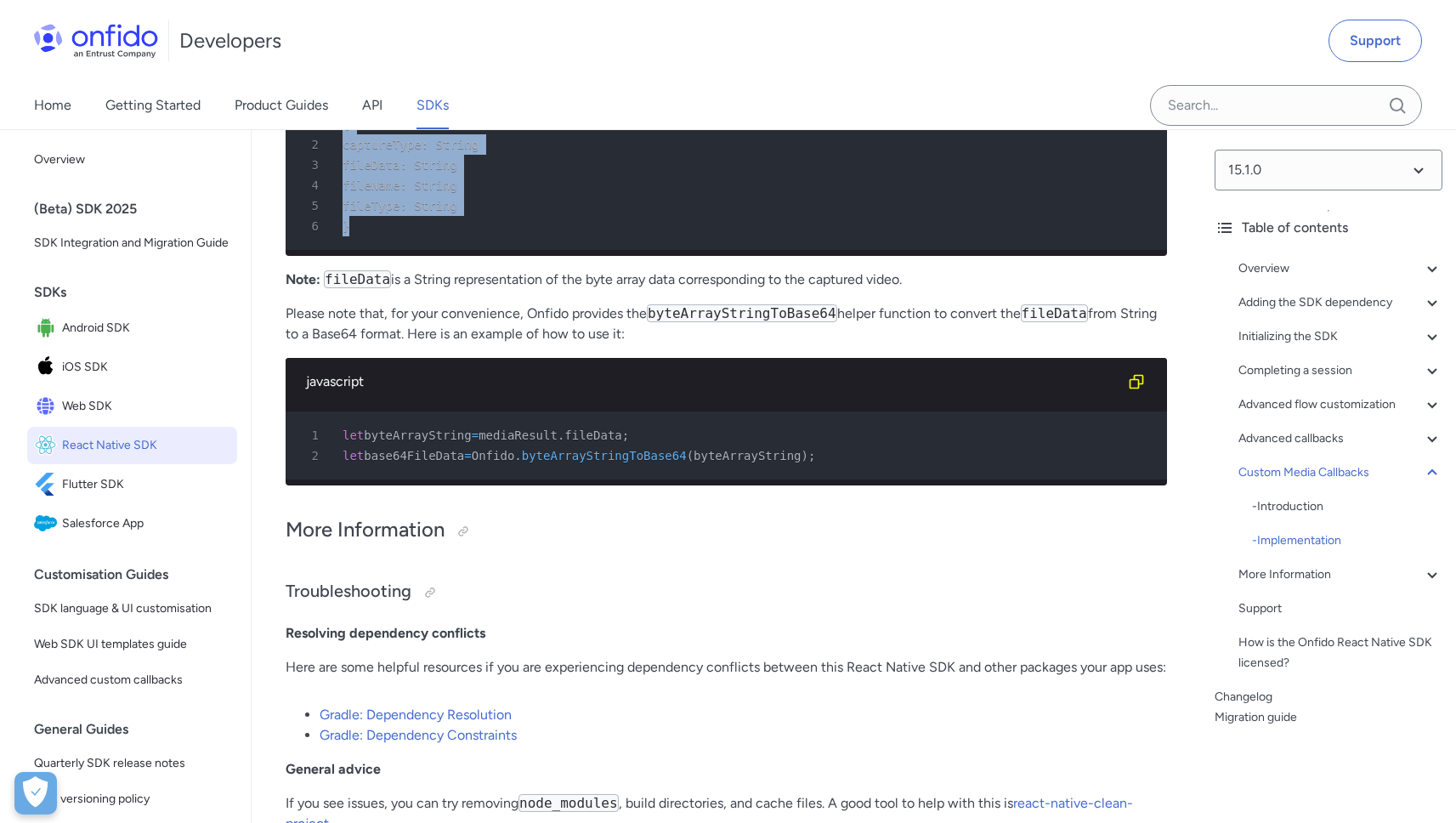
click at [394, 442] on span "byteArrayString" at bounding box center [418, 434] width 107 height 13
click at [545, 442] on span "mediaResult" at bounding box center [518, 434] width 79 height 13
drag, startPoint x: 545, startPoint y: 646, endPoint x: 455, endPoint y: 650, distance: 90.1
click at [547, 442] on span "mediaResult" at bounding box center [518, 434] width 79 height 13
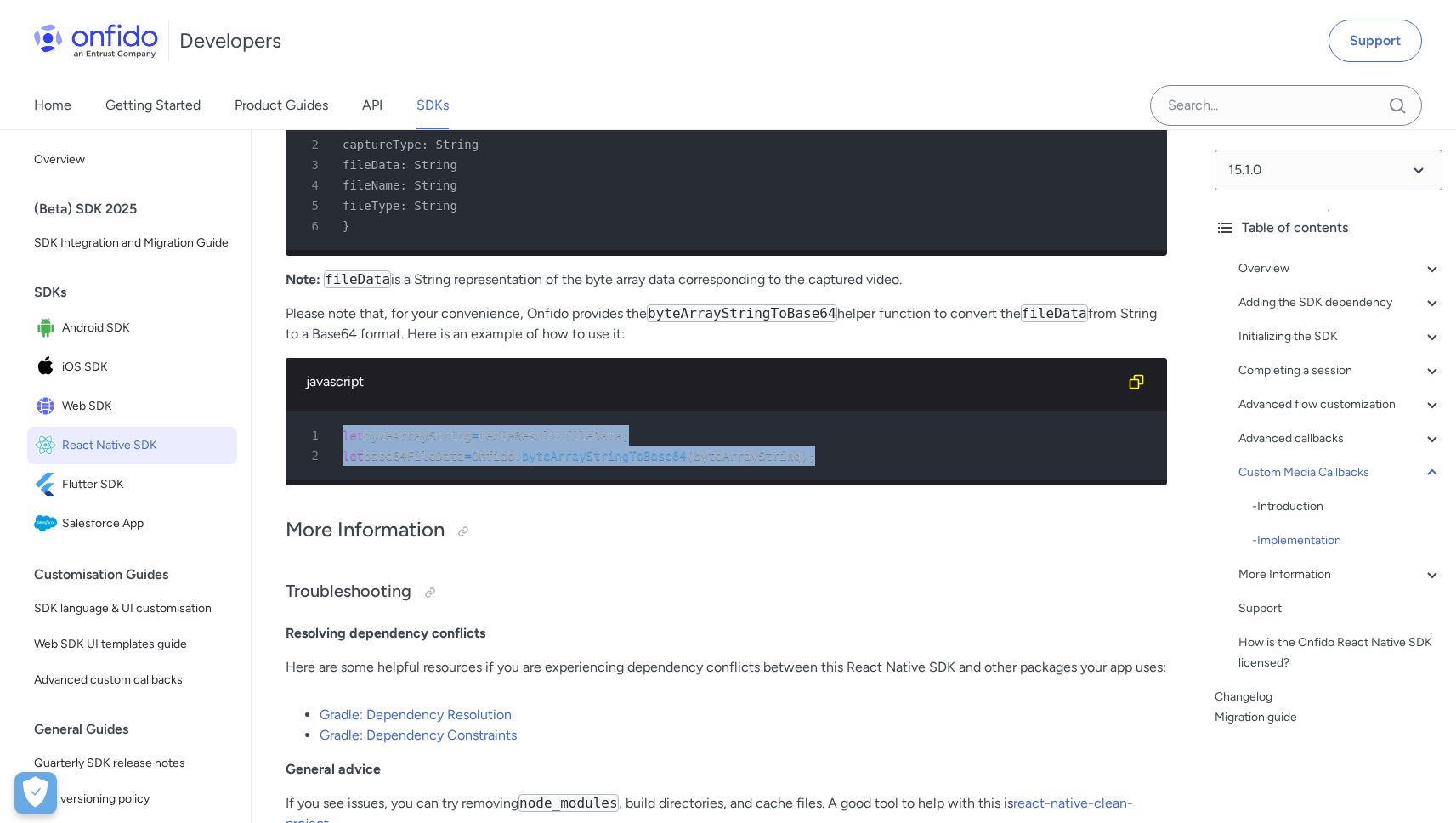
drag, startPoint x: 344, startPoint y: 646, endPoint x: 869, endPoint y: 660, distance: 525.2
click at [869, 479] on pre "1 let byteArrayString = mediaResult . fileData ; 2 let base64FileData = Onfido …" at bounding box center [726, 445] width 882 height 68
copy pre "let byteArrayString = mediaResult . fileData ; 2 let base64FileData = Onfido . …"
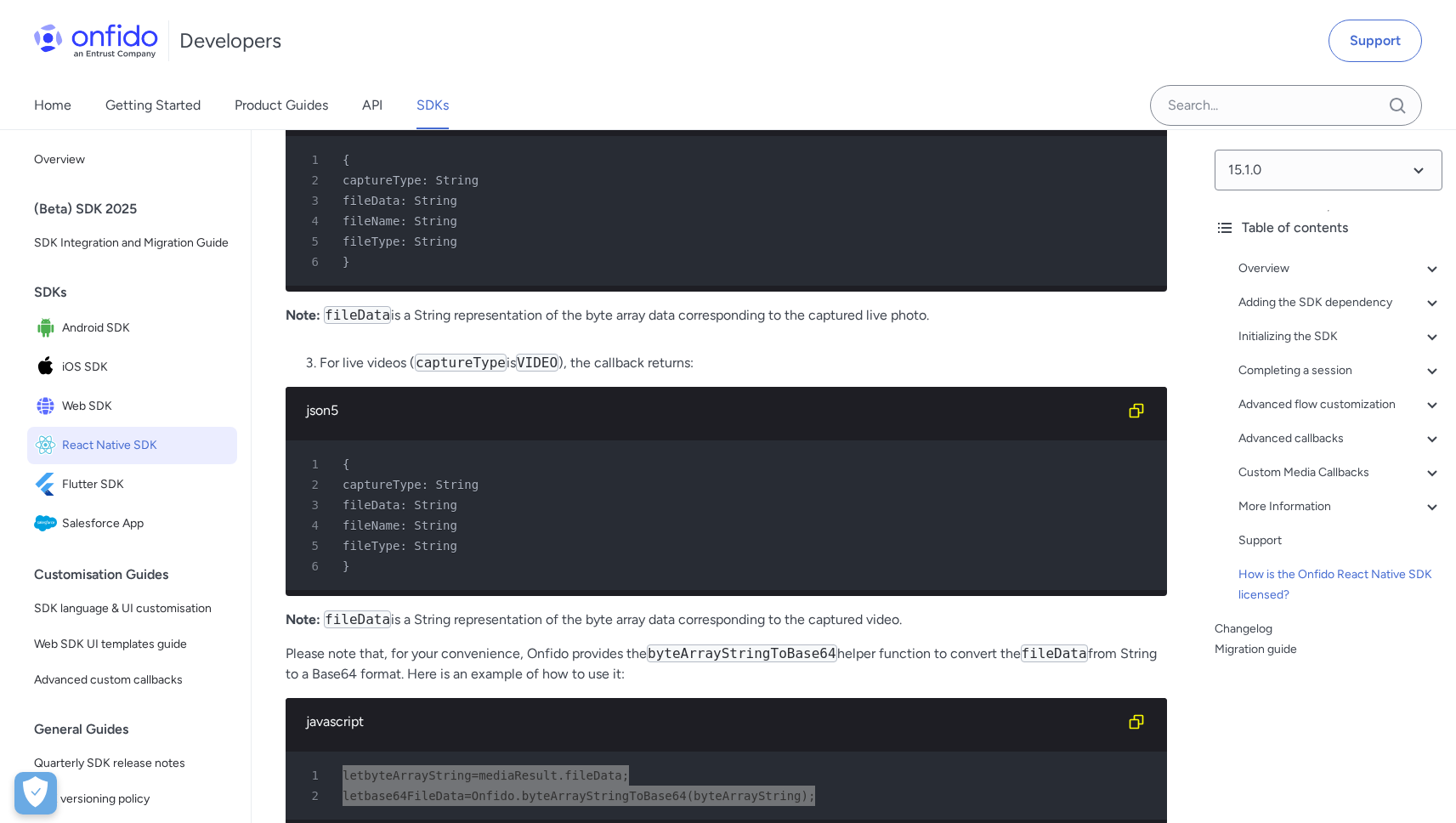
scroll to position [18961, 0]
